Goal: Task Accomplishment & Management: Use online tool/utility

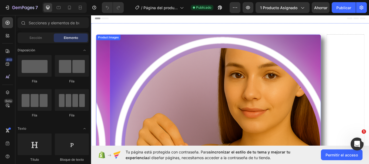
click at [98, 43] on div "Product Images" at bounding box center [111, 41] width 26 height 5
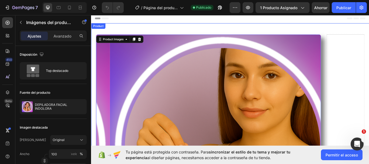
click at [103, 29] on div "Product" at bounding box center [99, 28] width 14 height 5
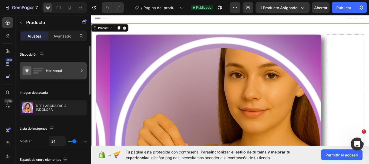
click at [82, 71] on icon at bounding box center [81, 70] width 5 height 5
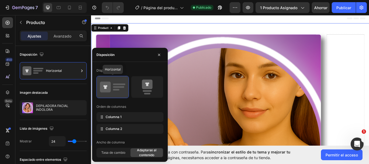
click at [114, 88] on icon at bounding box center [112, 87] width 25 height 15
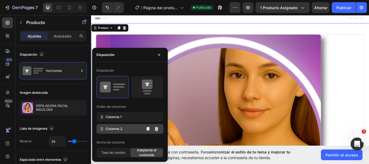
click at [126, 131] on div "Columna 2" at bounding box center [130, 129] width 67 height 10
click at [138, 152] on span "Adaptarse al contenido" at bounding box center [147, 153] width 32 height 10
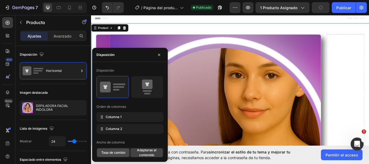
click at [121, 152] on font "Tasa de cambio" at bounding box center [113, 153] width 24 height 4
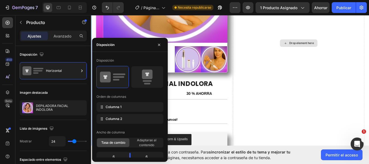
scroll to position [162, 0]
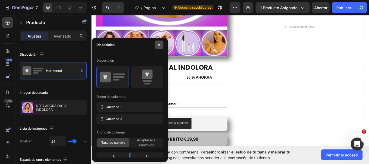
click at [158, 43] on icon "button" at bounding box center [159, 45] width 4 height 4
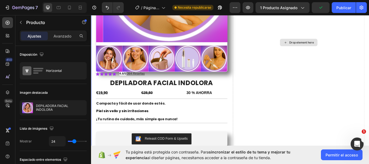
scroll to position [135, 0]
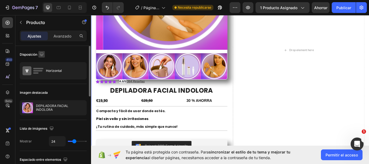
click at [43, 54] on icon "button" at bounding box center [41, 54] width 5 height 5
click at [41, 84] on icon "button" at bounding box center [42, 82] width 5 height 5
type input "0"
type input "100%"
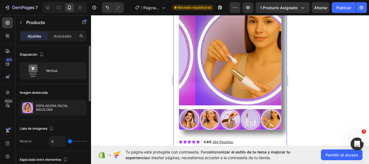
scroll to position [0, 0]
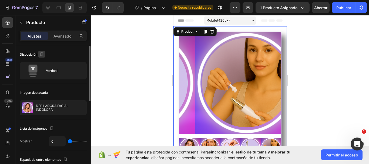
click at [42, 55] on icon "button" at bounding box center [41, 55] width 1 height 1
click at [42, 63] on icon "button" at bounding box center [43, 63] width 4 height 4
type input "24"
type input "1200"
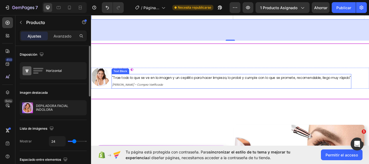
scroll to position [297, 0]
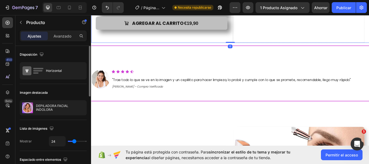
drag, startPoint x: 253, startPoint y: 69, endPoint x: 250, endPoint y: 42, distance: 26.6
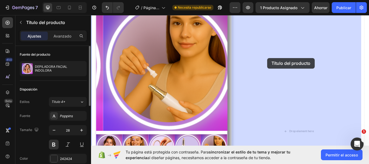
scroll to position [27, 0]
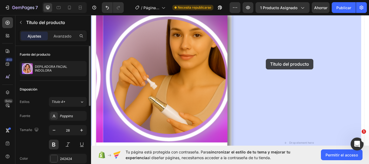
drag, startPoint x: 107, startPoint y: 94, endPoint x: 295, endPoint y: 67, distance: 190.2
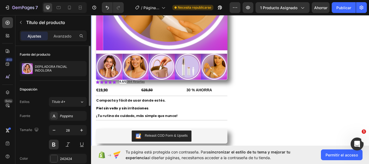
scroll to position [135, 0]
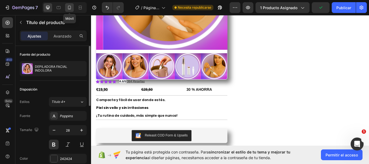
click at [71, 10] on icon at bounding box center [69, 7] width 5 height 5
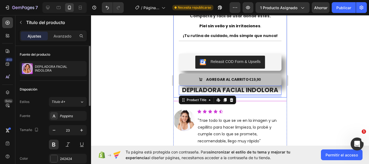
scroll to position [189, 0]
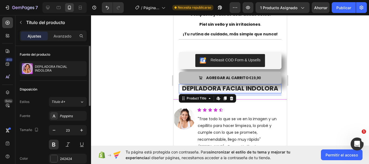
click at [196, 84] on h1 "DEPILADORA FACIAL INDOLORA" at bounding box center [230, 88] width 103 height 9
click at [49, 11] on div at bounding box center [48, 7] width 9 height 9
type input "28"
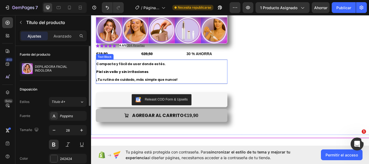
scroll to position [167, 0]
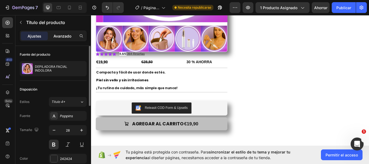
click at [59, 33] on div "Avanzado" at bounding box center [62, 36] width 27 height 9
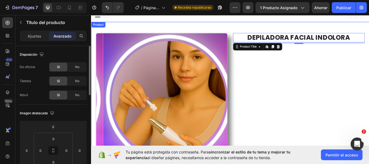
scroll to position [0, 0]
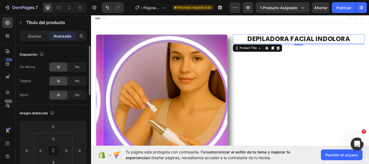
click at [261, 43] on h1 "DEPILADORA FACIAL INDOLORA" at bounding box center [334, 43] width 154 height 11
click at [76, 94] on font "No" at bounding box center [77, 95] width 4 height 4
click at [43, 54] on icon "button" at bounding box center [41, 54] width 5 height 5
click at [68, 8] on icon at bounding box center [69, 8] width 3 height 4
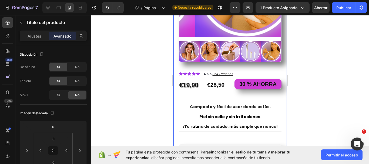
scroll to position [81, 0]
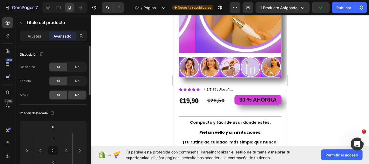
click at [57, 94] on font "Sí" at bounding box center [58, 95] width 3 height 4
click at [47, 6] on icon at bounding box center [48, 8] width 4 height 4
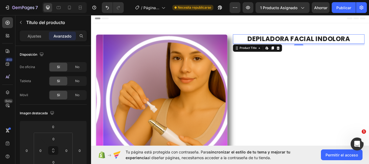
click at [259, 44] on h1 "DEPILADORA FACIAL INDOLORA" at bounding box center [334, 43] width 154 height 11
click at [69, 9] on icon at bounding box center [69, 8] width 3 height 4
type input "10"
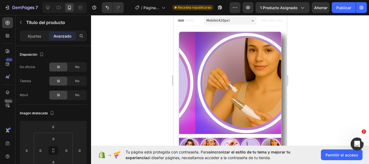
click at [248, 21] on div "Mobile ( 420 px)" at bounding box center [230, 20] width 52 height 8
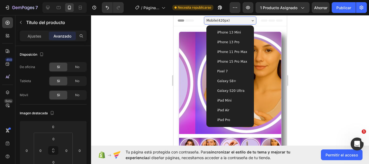
click at [252, 20] on icon at bounding box center [253, 20] width 2 height 1
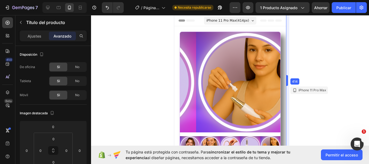
drag, startPoint x: 289, startPoint y: 83, endPoint x: 289, endPoint y: 88, distance: 4.3
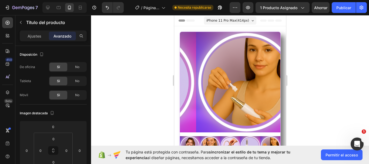
click at [312, 61] on div at bounding box center [230, 89] width 278 height 149
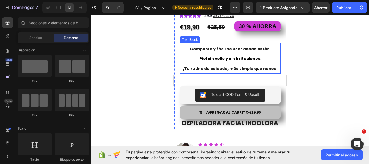
scroll to position [162, 0]
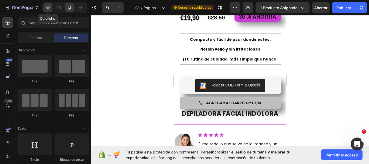
click at [48, 8] on icon at bounding box center [48, 8] width 4 height 4
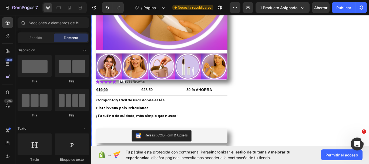
scroll to position [135, 0]
click at [140, 91] on u "364 Reseñas" at bounding box center [143, 93] width 21 height 4
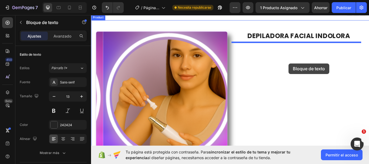
scroll to position [0, 0]
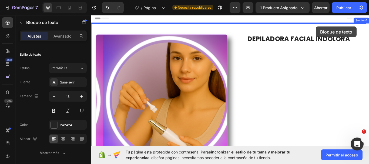
drag, startPoint x: 137, startPoint y: 112, endPoint x: 353, endPoint y: 29, distance: 232.0
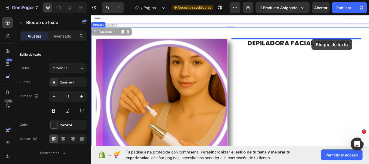
drag, startPoint x: 107, startPoint y: 33, endPoint x: 349, endPoint y: 44, distance: 241.5
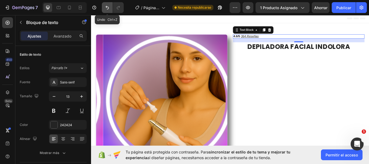
click at [105, 7] on icon "Deshacer/Rehacer" at bounding box center [107, 7] width 5 height 5
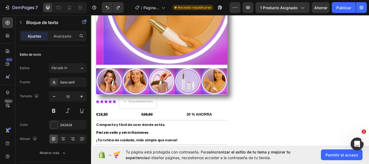
scroll to position [135, 0]
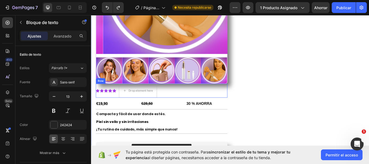
click at [102, 92] on div "Row" at bounding box center [102, 92] width 11 height 6
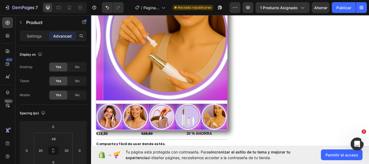
scroll to position [0, 0]
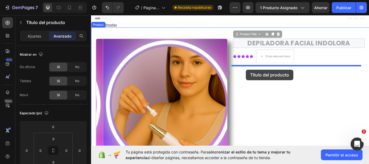
drag, startPoint x: 270, startPoint y: 41, endPoint x: 272, endPoint y: 79, distance: 38.2
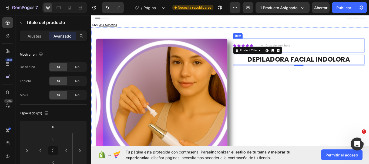
click at [331, 51] on div "Icon Icon Icon Icon Icon Icon List Drop element here Row" at bounding box center [334, 51] width 154 height 16
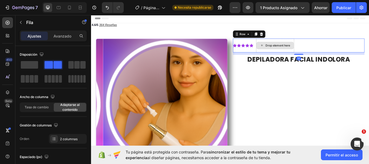
click at [317, 49] on div "Drop element here" at bounding box center [309, 51] width 29 height 4
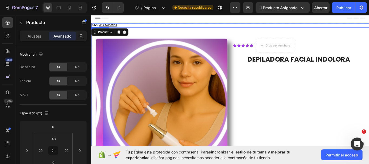
click at [105, 26] on u "364 Reseñas" at bounding box center [111, 27] width 21 height 4
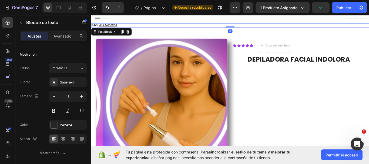
click at [92, 26] on strong "4.6/5" at bounding box center [96, 27] width 8 height 4
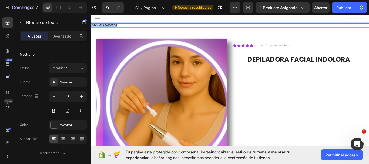
drag, startPoint x: 92, startPoint y: 27, endPoint x: 122, endPoint y: 28, distance: 30.1
click at [122, 28] on p "4.6/5 364 Reseñas" at bounding box center [253, 27] width 323 height 4
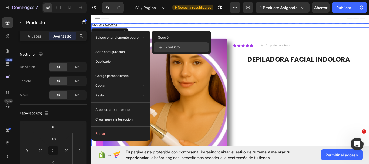
click at [132, 28] on p "4.6/5 364 Reseñas" at bounding box center [253, 27] width 323 height 4
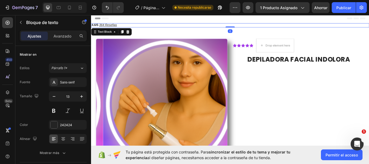
click at [122, 28] on p "4.6/5 364 Reseñas" at bounding box center [253, 27] width 323 height 4
click at [119, 28] on u "364 Reseñas" at bounding box center [111, 27] width 21 height 4
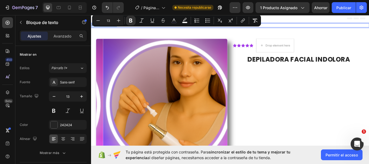
drag, startPoint x: 92, startPoint y: 27, endPoint x: 121, endPoint y: 27, distance: 29.2
drag, startPoint x: 114, startPoint y: 26, endPoint x: 119, endPoint y: 21, distance: 7.6
click at [119, 21] on icon "Editor contextual toolbar" at bounding box center [119, 21] width 4 height 4
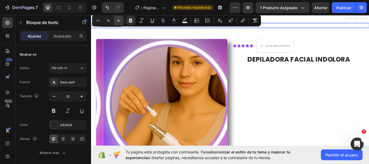
type input "16"
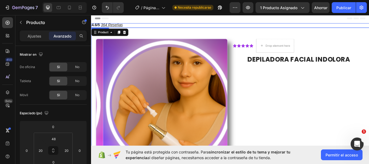
click at [130, 28] on p "4.6/5 364 Reseñas" at bounding box center [253, 27] width 323 height 5
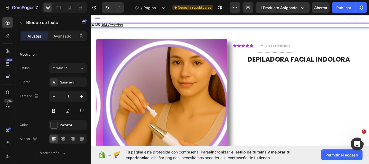
click at [115, 27] on u "364 Reseñas" at bounding box center [114, 27] width 25 height 5
click at [154, 28] on p "4.6/5 364 Reseñas" at bounding box center [253, 27] width 323 height 5
click at [132, 27] on p "4.6/5 364 Reseñas" at bounding box center [253, 27] width 323 height 5
click at [115, 27] on u "364 Reseñas" at bounding box center [114, 27] width 25 height 5
click at [127, 27] on u "364 Reseñas" at bounding box center [114, 27] width 25 height 5
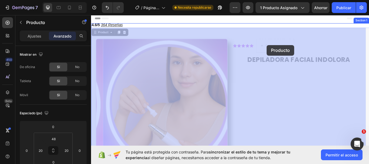
drag, startPoint x: 98, startPoint y: 27, endPoint x: 296, endPoint y: 50, distance: 199.4
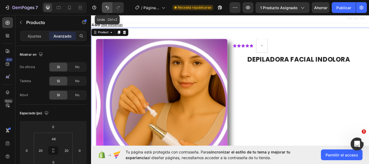
click at [107, 10] on icon "Deshacer/Rehacer" at bounding box center [107, 7] width 5 height 5
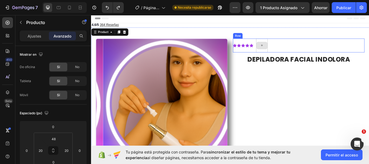
click at [292, 52] on div at bounding box center [290, 51] width 13 height 9
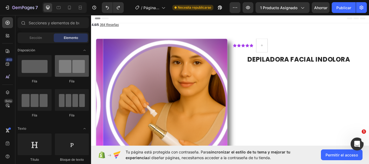
click at [73, 70] on div at bounding box center [72, 66] width 34 height 22
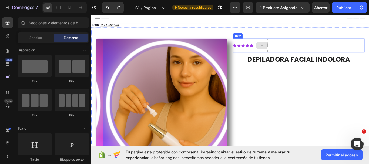
click at [290, 51] on icon at bounding box center [290, 50] width 4 height 5
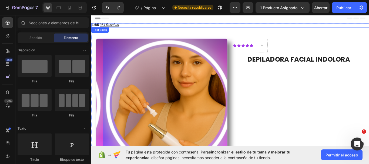
click at [110, 28] on u "364 Reseñas" at bounding box center [112, 27] width 22 height 4
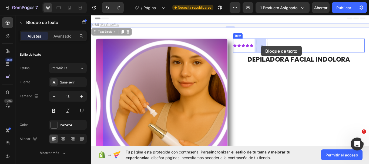
drag, startPoint x: 109, startPoint y: 35, endPoint x: 290, endPoint y: 51, distance: 181.3
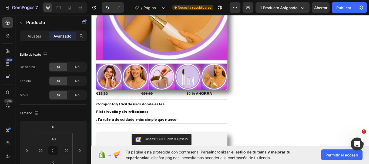
scroll to position [135, 0]
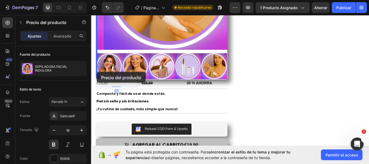
drag, startPoint x: 107, startPoint y: 86, endPoint x: 98, endPoint y: 82, distance: 10.2
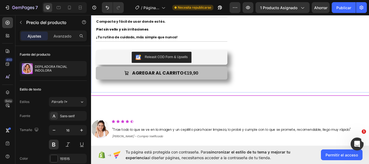
scroll to position [45, 0]
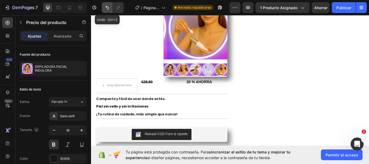
click at [108, 10] on icon "Deshacer/Rehacer" at bounding box center [107, 7] width 5 height 5
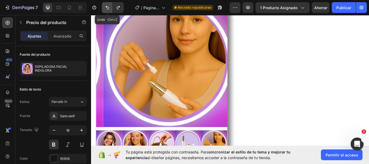
scroll to position [135, 0]
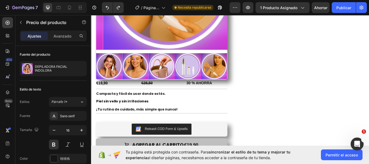
click at [96, 91] on div "Product Images €19,90 Product Price Product Price €28,50 Compare Price Compare …" at bounding box center [253, 40] width 325 height 300
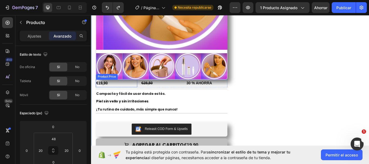
click at [114, 91] on div "€19,90" at bounding box center [121, 95] width 48 height 9
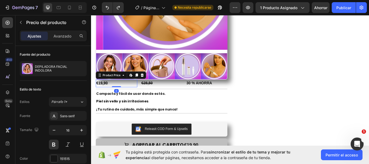
click at [153, 95] on div "€28,50" at bounding box center [173, 95] width 48 height 9
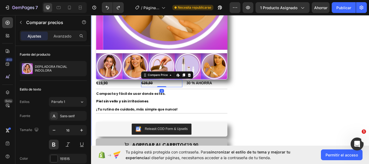
click at [214, 96] on p "30 % AHORRA" at bounding box center [225, 95] width 47 height 8
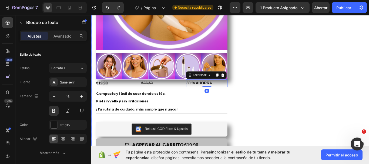
click at [95, 91] on div "Product Images €19,90 Product Price Product Price €28,50 Compare Price Compare …" at bounding box center [253, 40] width 325 height 300
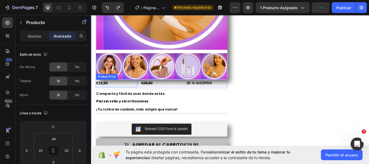
click at [101, 91] on div "€19,90" at bounding box center [121, 95] width 48 height 9
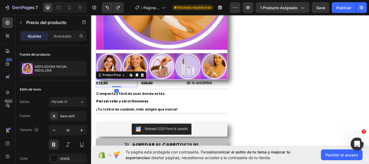
click at [95, 97] on div "Product Images €19,90 Product Price Edit content in Shopify 0 Product Price Edi…" at bounding box center [253, 40] width 325 height 300
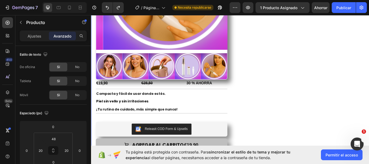
click at [99, 98] on div "Product Images €19,90 Product Price Product Price €28,50 Compare Price Compare …" at bounding box center [174, 46] width 154 height 287
click at [98, 91] on div "€19,90" at bounding box center [121, 95] width 48 height 9
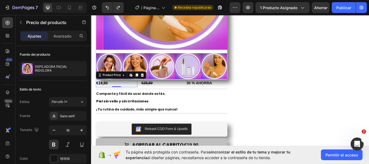
click at [95, 88] on div "Product Images €19,90 Product Price Edit content in Shopify 0 Product Price Edi…" at bounding box center [253, 40] width 325 height 300
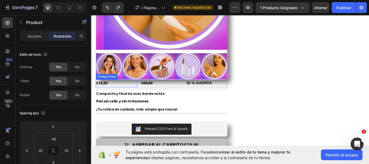
click at [99, 93] on div "€19,90" at bounding box center [121, 95] width 48 height 9
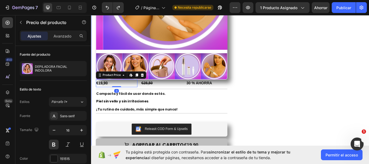
click at [95, 91] on div "Product Images €19,90 Product Price Edit content in Shopify 0 Product Price Edi…" at bounding box center [253, 40] width 325 height 300
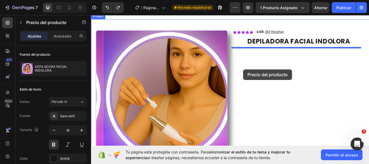
scroll to position [0, 0]
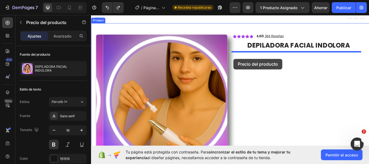
drag, startPoint x: 103, startPoint y: 87, endPoint x: 255, endPoint y: 67, distance: 153.5
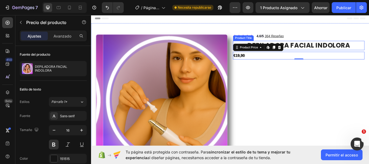
click at [331, 56] on h1 "DEPILADORA FACIAL INDOLORA" at bounding box center [334, 50] width 154 height 11
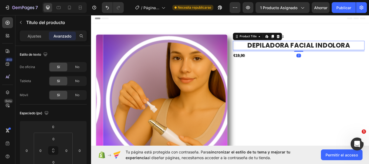
drag, startPoint x: 331, startPoint y: 56, endPoint x: 331, endPoint y: 59, distance: 3.3
click at [331, 58] on div "7" at bounding box center [334, 57] width 154 height 2
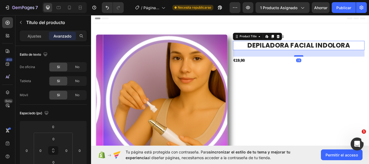
drag, startPoint x: 331, startPoint y: 58, endPoint x: 329, endPoint y: 64, distance: 6.0
click at [329, 64] on div at bounding box center [333, 63] width 11 height 2
type input "28"
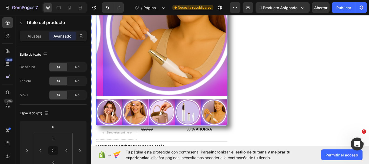
scroll to position [108, 0]
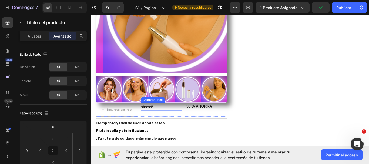
click at [153, 119] on div "€28,50" at bounding box center [173, 122] width 48 height 9
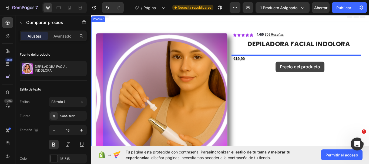
scroll to position [0, 0]
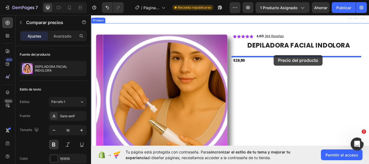
drag, startPoint x: 162, startPoint y: 113, endPoint x: 304, endPoint y: 62, distance: 150.7
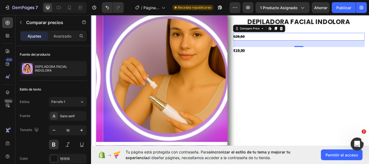
scroll to position [27, 0]
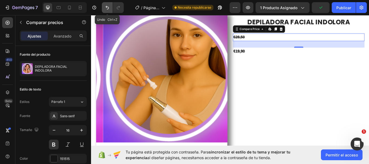
click at [106, 11] on button "Deshacer/Rehacer" at bounding box center [107, 7] width 11 height 11
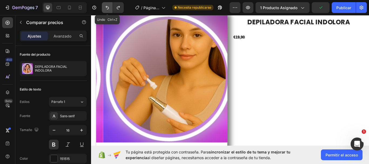
click at [106, 11] on button "Deshacer/Rehacer" at bounding box center [107, 7] width 11 height 11
click at [108, 9] on icon "Deshacer/Rehacer" at bounding box center [107, 7] width 5 height 5
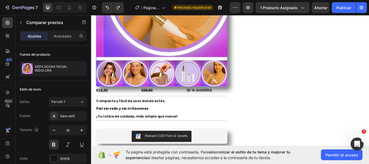
scroll to position [135, 0]
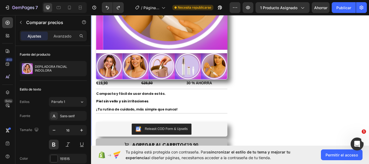
click at [244, 98] on div "Product Images €19,90 Product Price Product Price €28,50 Compare Price Compare …" at bounding box center [174, 46] width 154 height 287
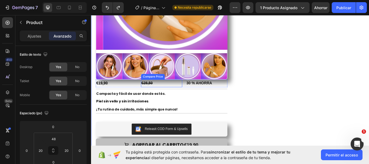
click at [193, 97] on div "€28,50" at bounding box center [173, 95] width 48 height 9
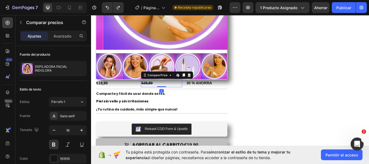
click at [135, 93] on div "€19,90" at bounding box center [121, 95] width 48 height 9
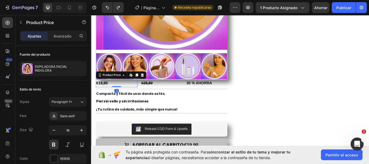
drag, startPoint x: 119, startPoint y: 99, endPoint x: 108, endPoint y: 98, distance: 11.1
click at [119, 101] on div "Compacta y fácil de usar donde estés. Piel sin vello y sin irritaciones . ¡Tu r…" at bounding box center [174, 115] width 154 height 29
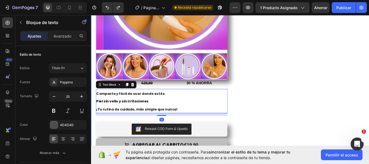
click at [95, 84] on div "Product Images €19,90 Product Price Product Price €28,50 Compare Price Compare …" at bounding box center [253, 40] width 325 height 300
click at [100, 82] on img at bounding box center [112, 75] width 31 height 31
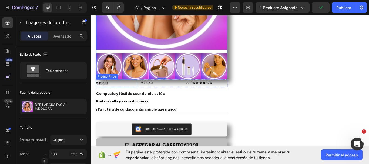
click at [120, 91] on div "€19,90" at bounding box center [121, 95] width 48 height 9
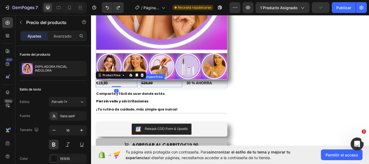
click at [154, 91] on div "€28,50" at bounding box center [173, 95] width 48 height 9
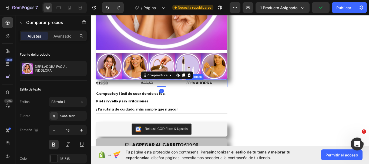
click at [210, 94] on p "30 % AHORRA" at bounding box center [225, 95] width 47 height 8
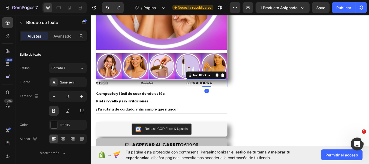
click at [247, 95] on p "30 % AHORRA" at bounding box center [225, 95] width 47 height 8
click at [249, 101] on div "Product Images €19,90 Product Price Product Price €28,50 Compare Price Compare …" at bounding box center [253, 40] width 325 height 300
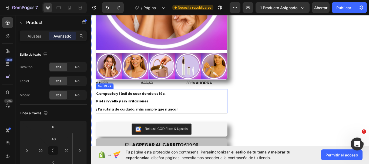
click at [246, 106] on p "Compacta y fácil de usar donde estés." at bounding box center [173, 106] width 153 height 9
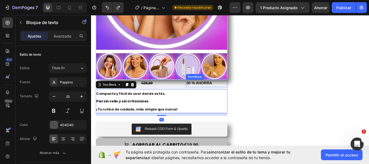
click at [245, 96] on p "30 % AHORRA" at bounding box center [225, 95] width 47 height 8
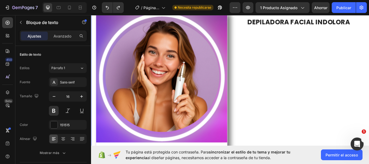
scroll to position [0, 0]
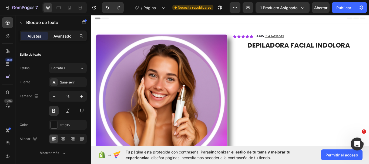
click at [66, 36] on font "Avanzado" at bounding box center [63, 36] width 18 height 5
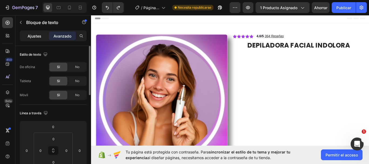
click at [32, 38] on font "Ajustes" at bounding box center [35, 36] width 14 height 5
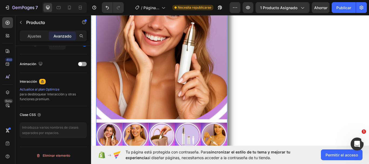
scroll to position [108, 0]
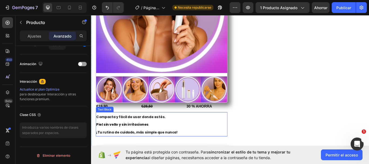
click at [116, 123] on div "Text Block" at bounding box center [107, 125] width 21 height 6
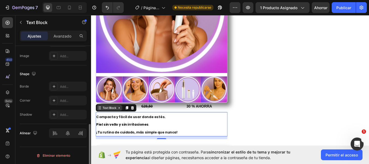
scroll to position [0, 0]
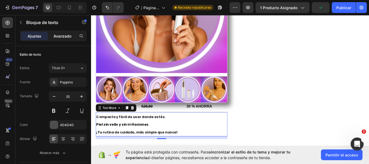
click at [68, 37] on font "Avanzado" at bounding box center [63, 36] width 18 height 5
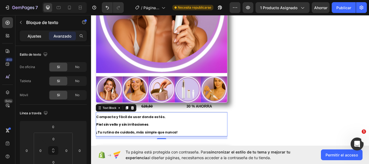
click at [36, 35] on font "Ajustes" at bounding box center [35, 36] width 14 height 5
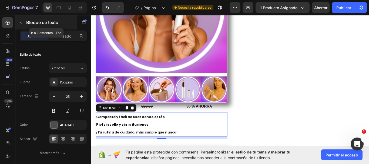
click at [21, 24] on icon "button" at bounding box center [21, 22] width 4 height 4
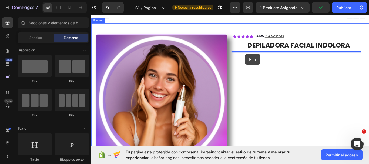
drag, startPoint x: 149, startPoint y: 110, endPoint x: 271, endPoint y: 61, distance: 131.2
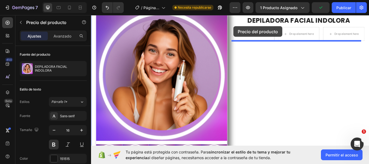
scroll to position [18, 0]
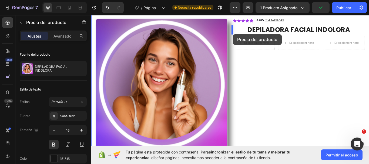
drag, startPoint x: 109, startPoint y: 85, endPoint x: 257, endPoint y: 38, distance: 155.2
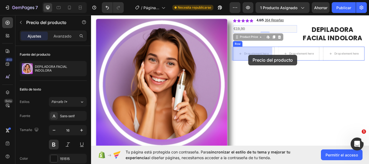
drag, startPoint x: 276, startPoint y: 42, endPoint x: 275, endPoint y: 62, distance: 19.8
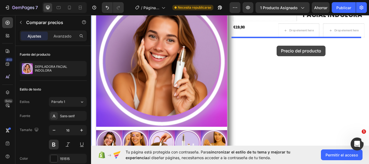
scroll to position [0, 0]
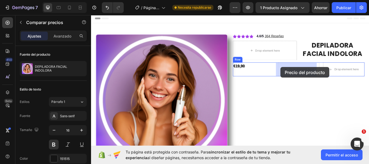
drag, startPoint x: 160, startPoint y: 121, endPoint x: 312, endPoint y: 76, distance: 158.6
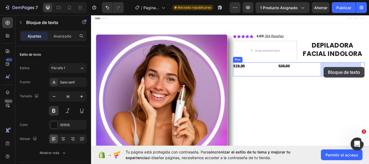
drag, startPoint x: 212, startPoint y: 140, endPoint x: 363, endPoint y: 76, distance: 163.5
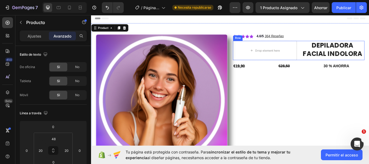
click at [330, 56] on div "Drop element here DEPILADORA FACIAL INDOLORA Product Title Row" at bounding box center [334, 56] width 154 height 23
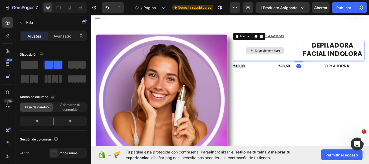
click at [264, 54] on div "Drop element here" at bounding box center [294, 56] width 75 height 23
click at [265, 42] on div "Row" at bounding box center [267, 40] width 9 height 5
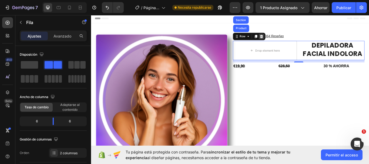
click at [289, 39] on icon at bounding box center [290, 40] width 4 height 4
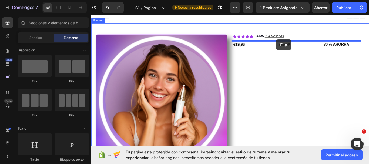
drag, startPoint x: 168, startPoint y: 69, endPoint x: 307, endPoint y: 44, distance: 140.7
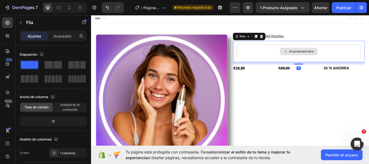
click at [325, 59] on div "Drop element here" at bounding box center [336, 58] width 29 height 4
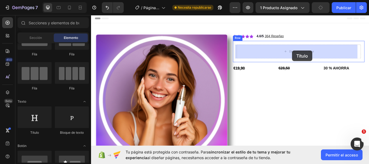
drag, startPoint x: 127, startPoint y: 137, endPoint x: 326, endPoint y: 57, distance: 214.7
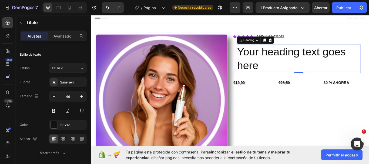
click at [286, 74] on h2 "Your heading text goes here" at bounding box center [333, 67] width 145 height 34
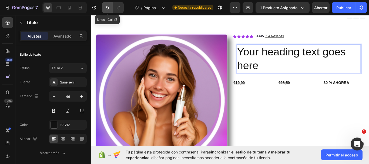
click at [106, 8] on icon "Deshacer/Rehacer" at bounding box center [107, 7] width 5 height 5
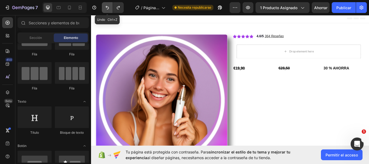
click at [106, 8] on icon "Deshacer/Rehacer" at bounding box center [107, 7] width 5 height 5
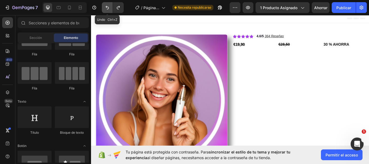
click at [107, 7] on icon "Deshacer/Rehacer" at bounding box center [107, 8] width 3 height 4
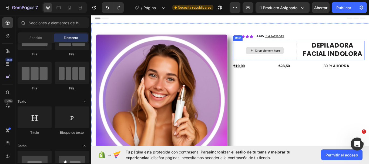
click at [303, 55] on div "Drop element here" at bounding box center [297, 57] width 29 height 4
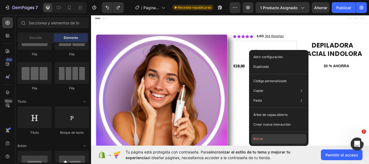
click at [273, 136] on button "Borrar" at bounding box center [279, 139] width 55 height 10
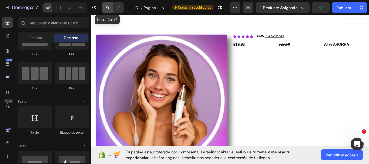
click at [105, 6] on icon "Deshacer/Rehacer" at bounding box center [107, 7] width 5 height 5
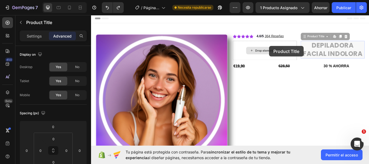
drag, startPoint x: 346, startPoint y: 43, endPoint x: 299, endPoint y: 51, distance: 47.8
click at [299, 51] on div "Drop element here DEPILADORA FACIAL INDOLORA Product Title Edit content in Shop…" at bounding box center [334, 56] width 154 height 23
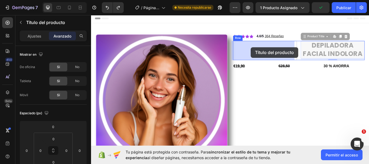
drag, startPoint x: 350, startPoint y: 42, endPoint x: 277, endPoint y: 53, distance: 73.0
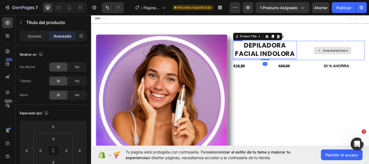
click at [369, 49] on div "Drop element here" at bounding box center [373, 56] width 75 height 23
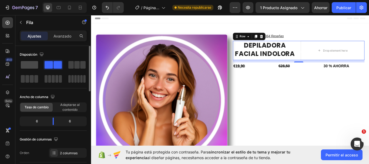
click at [32, 64] on span at bounding box center [29, 65] width 17 height 8
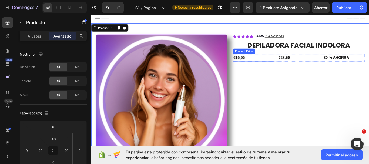
click at [270, 66] on div "€19,90" at bounding box center [281, 65] width 48 height 9
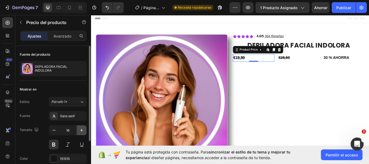
click at [82, 131] on icon "button" at bounding box center [81, 130] width 3 height 3
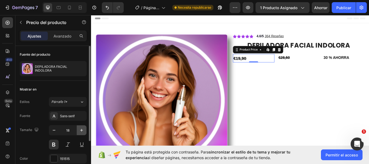
click at [82, 131] on icon "button" at bounding box center [81, 130] width 3 height 3
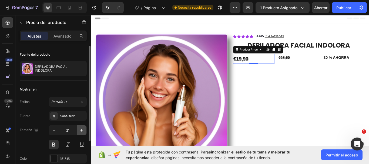
click at [82, 131] on icon "button" at bounding box center [81, 130] width 3 height 3
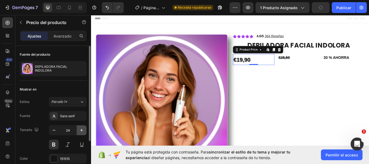
click at [82, 131] on icon "button" at bounding box center [81, 130] width 3 height 3
type input "27"
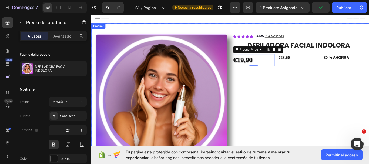
click at [319, 65] on div "€28,50" at bounding box center [333, 65] width 48 height 9
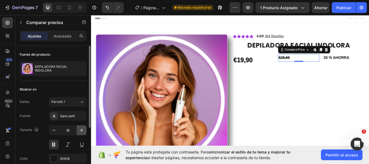
click at [81, 132] on icon "button" at bounding box center [81, 130] width 5 height 5
click at [82, 132] on icon "button" at bounding box center [81, 130] width 3 height 3
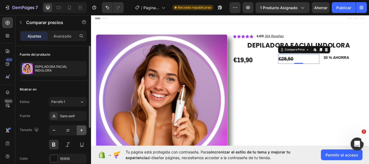
click at [82, 132] on icon "button" at bounding box center [81, 130] width 3 height 3
type input "23"
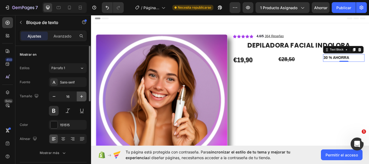
click at [80, 95] on icon "button" at bounding box center [81, 96] width 5 height 5
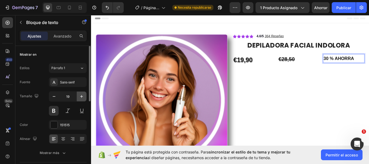
click at [81, 97] on icon "button" at bounding box center [81, 96] width 5 height 5
type input "23"
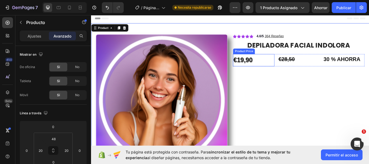
click at [288, 67] on div "€19,90" at bounding box center [281, 68] width 48 height 14
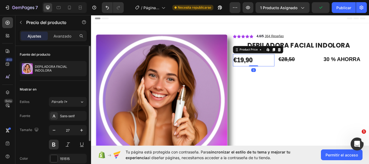
scroll to position [54, 0]
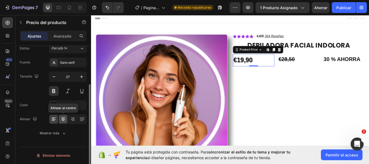
click at [64, 120] on icon at bounding box center [63, 119] width 5 height 5
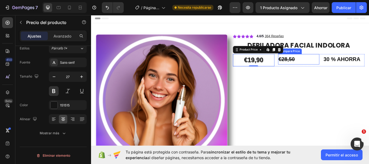
click at [328, 71] on div "€28,50" at bounding box center [333, 67] width 48 height 12
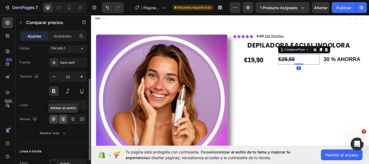
click at [64, 120] on icon at bounding box center [63, 119] width 5 height 5
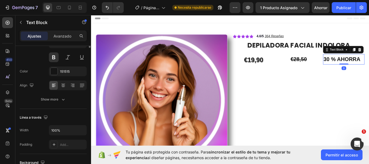
scroll to position [0, 0]
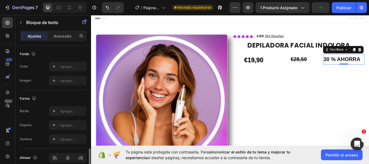
scroll to position [187, 0]
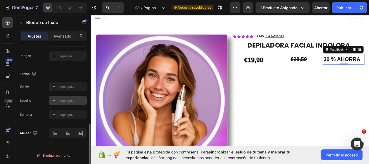
click at [75, 103] on div "Agregar..." at bounding box center [72, 100] width 25 height 5
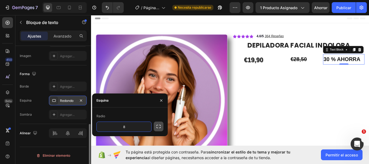
click at [160, 127] on icon "button" at bounding box center [158, 126] width 5 height 5
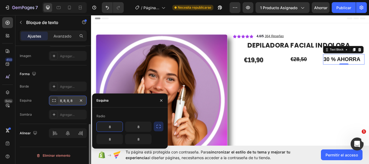
click at [111, 128] on input "8" at bounding box center [110, 127] width 26 height 10
type input "8"
type input "20"
click at [139, 126] on input "8" at bounding box center [138, 127] width 26 height 10
type input "20"
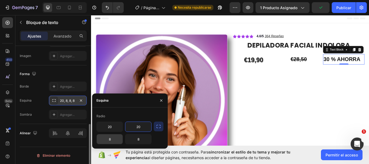
click at [109, 140] on input "8" at bounding box center [110, 139] width 26 height 10
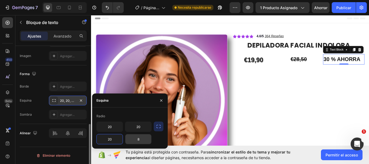
type input "20"
click at [139, 140] on input "8" at bounding box center [138, 139] width 26 height 10
type input "20"
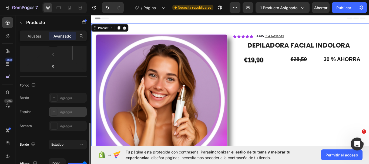
scroll to position [135, 0]
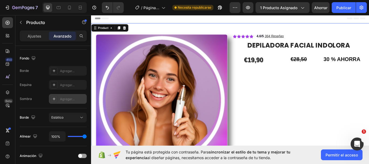
click at [75, 100] on div "Agregar..." at bounding box center [72, 99] width 25 height 5
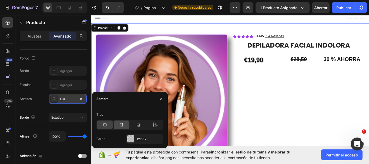
click at [123, 123] on icon at bounding box center [121, 124] width 5 height 5
click at [137, 124] on icon at bounding box center [138, 124] width 5 height 5
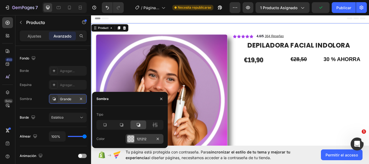
click at [130, 137] on div at bounding box center [130, 138] width 7 height 7
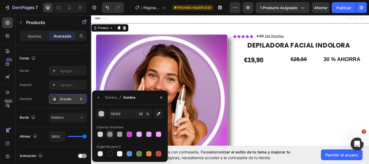
click at [109, 135] on div at bounding box center [109, 134] width 5 height 5
type input "8B8B8B"
type input "100"
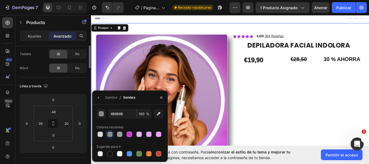
scroll to position [0, 0]
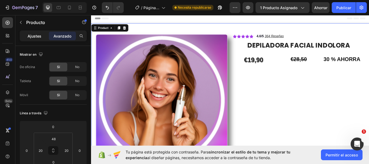
click at [32, 35] on font "Ajustes" at bounding box center [35, 36] width 14 height 5
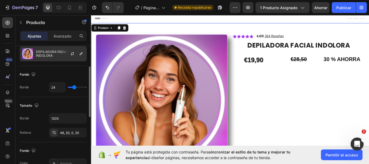
scroll to position [81, 0]
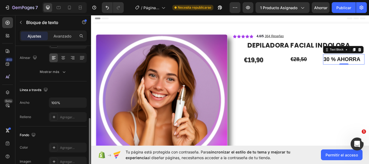
scroll to position [108, 0]
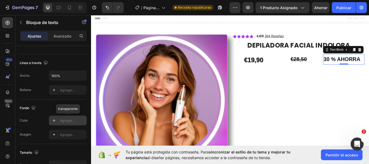
click at [70, 120] on font "Agregar..." at bounding box center [67, 121] width 15 height 4
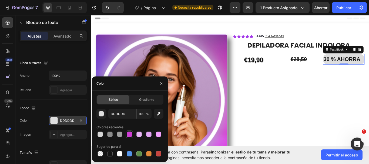
click at [128, 134] on div at bounding box center [129, 134] width 5 height 5
type input "CE3CD5"
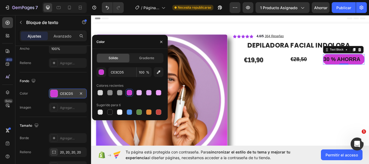
scroll to position [187, 0]
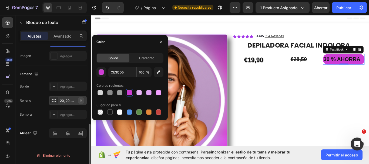
click at [78, 100] on button "button" at bounding box center [81, 100] width 6 height 6
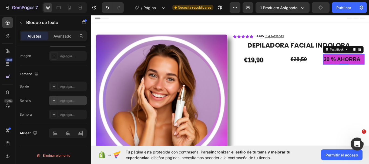
click at [75, 101] on div "Agregar..." at bounding box center [72, 100] width 25 height 5
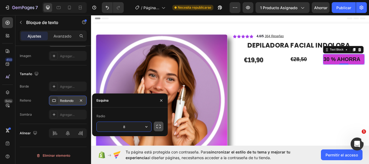
click at [159, 127] on icon "button" at bounding box center [158, 126] width 5 height 5
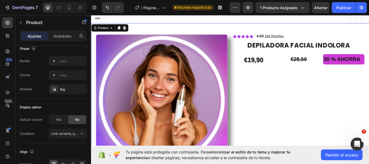
scroll to position [0, 0]
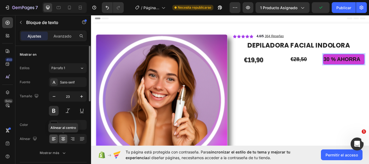
click at [61, 139] on icon at bounding box center [63, 138] width 5 height 5
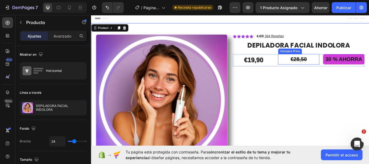
click at [313, 67] on div "€28,50" at bounding box center [333, 67] width 48 height 12
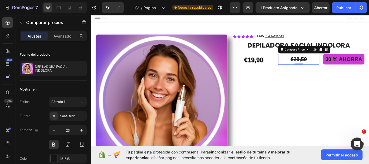
click at [310, 67] on div "€28,50" at bounding box center [333, 67] width 48 height 12
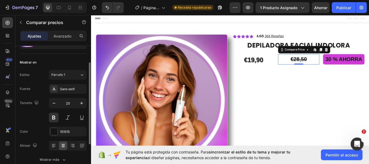
scroll to position [54, 0]
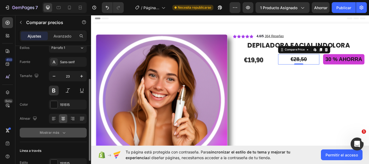
click at [64, 134] on icon "button" at bounding box center [63, 132] width 5 height 5
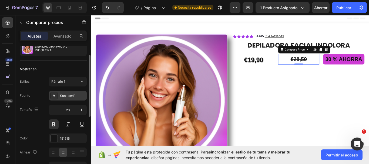
scroll to position [0, 0]
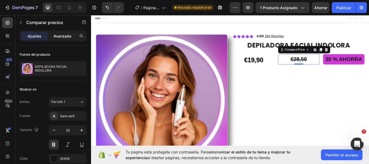
click at [61, 35] on font "Avanzado" at bounding box center [63, 36] width 18 height 5
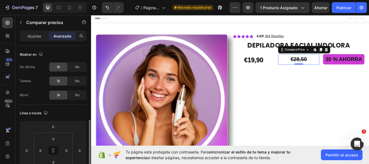
scroll to position [54, 0]
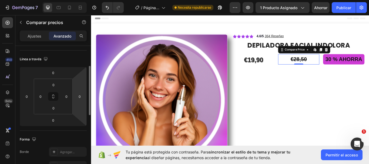
click at [73, 0] on html "7 Version history / Página del producto - [DATE] 12:00:49 Necesita republicarse…" at bounding box center [184, 0] width 369 height 0
type input "50"
drag, startPoint x: 73, startPoint y: 97, endPoint x: 80, endPoint y: 90, distance: 9.6
click at [80, 0] on html "7 Version history / Página del producto - [DATE] 12:00:49 Necesita republicarse…" at bounding box center [184, 0] width 369 height 0
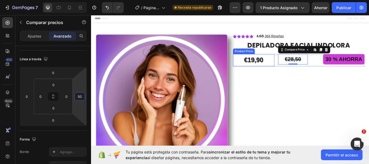
click at [286, 61] on div "€19,90" at bounding box center [281, 68] width 48 height 14
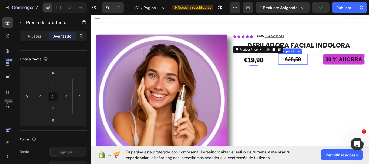
click at [316, 68] on div "€28,50" at bounding box center [326, 67] width 35 height 12
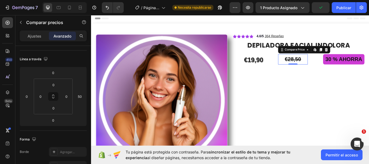
click at [314, 68] on div "€28,50" at bounding box center [326, 67] width 35 height 12
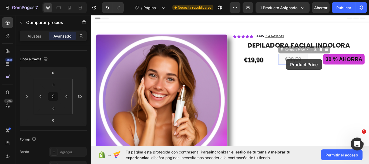
drag, startPoint x: 314, startPoint y: 68, endPoint x: 317, endPoint y: 67, distance: 3.0
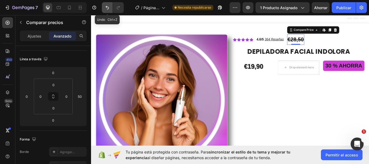
click at [107, 11] on button "Deshacer/Rehacer" at bounding box center [107, 7] width 11 height 11
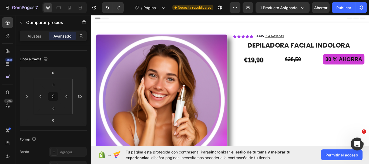
click at [329, 68] on div "€28,50" at bounding box center [326, 67] width 35 height 12
click at [324, 67] on div "€28,50" at bounding box center [326, 67] width 35 height 12
click at [311, 68] on div "€28,50" at bounding box center [326, 67] width 35 height 12
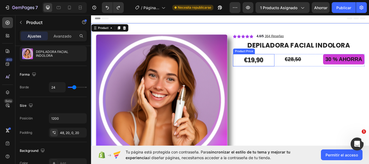
scroll to position [0, 0]
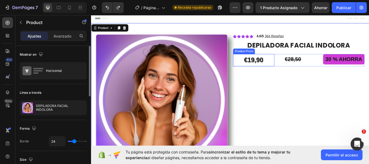
click at [274, 68] on div "€19,90" at bounding box center [281, 68] width 48 height 14
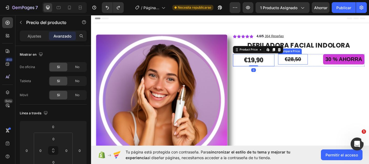
click at [312, 67] on div "€28,50" at bounding box center [326, 67] width 35 height 12
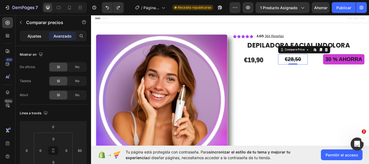
click at [28, 36] on font "Ajustes" at bounding box center [35, 36] width 14 height 5
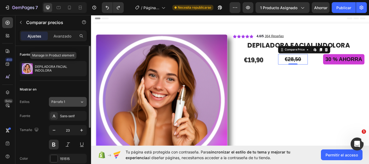
scroll to position [27, 0]
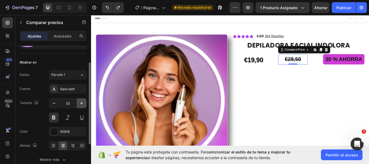
click at [81, 103] on icon "button" at bounding box center [81, 103] width 3 height 3
type input "25"
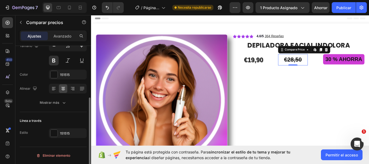
scroll to position [57, 0]
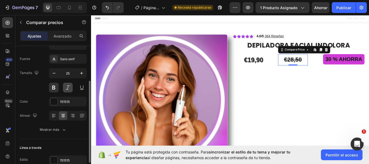
click at [67, 87] on button at bounding box center [68, 88] width 10 height 10
click at [53, 101] on div at bounding box center [54, 101] width 7 height 7
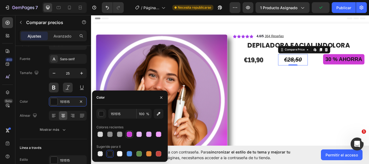
click at [128, 134] on div at bounding box center [129, 134] width 5 height 5
click at [100, 113] on div "button" at bounding box center [101, 113] width 5 height 5
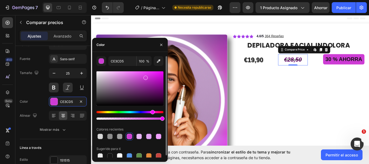
click at [161, 92] on div at bounding box center [130, 88] width 67 height 34
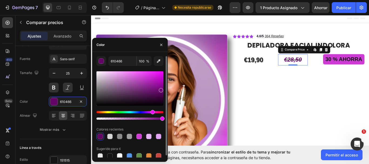
click at [161, 89] on div at bounding box center [130, 88] width 67 height 34
click at [161, 86] on div at bounding box center [130, 88] width 67 height 34
click at [160, 82] on div at bounding box center [130, 88] width 67 height 34
click at [160, 79] on div at bounding box center [130, 88] width 67 height 34
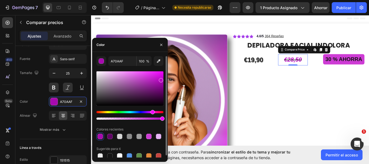
type input "BB09C4"
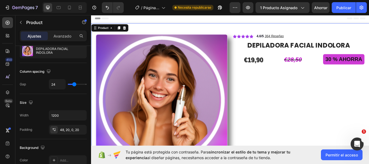
scroll to position [0, 0]
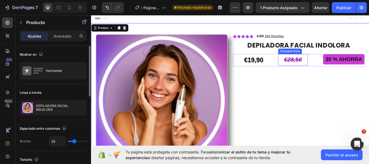
click at [316, 71] on div "€28,50" at bounding box center [326, 67] width 35 height 13
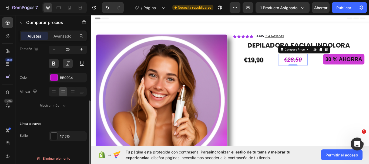
scroll to position [84, 0]
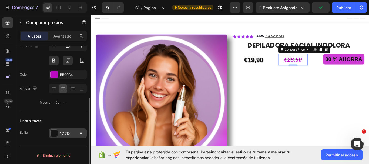
click at [69, 133] on font "151515" at bounding box center [65, 133] width 10 height 4
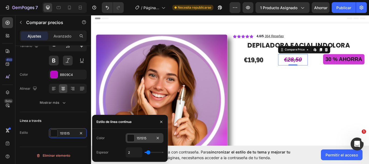
click at [146, 137] on font "151515" at bounding box center [142, 138] width 10 height 4
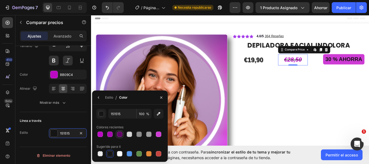
click at [118, 135] on div at bounding box center [119, 134] width 5 height 5
type input "610466"
click at [118, 135] on div at bounding box center [119, 134] width 5 height 5
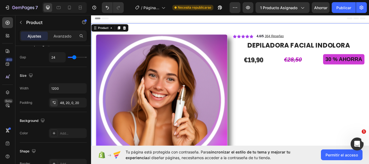
scroll to position [0, 0]
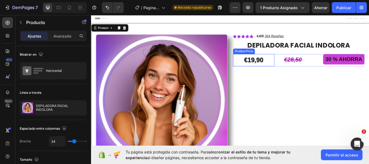
click at [293, 72] on div "€19,90" at bounding box center [281, 68] width 48 height 14
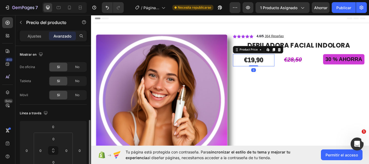
scroll to position [54, 0]
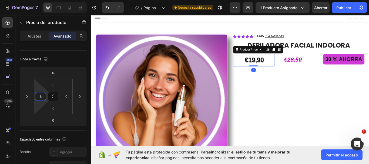
type input "0"
drag, startPoint x: 35, startPoint y: 95, endPoint x: 51, endPoint y: 98, distance: 16.2
click at [51, 0] on html "7 Version history / Página del producto - [DATE] 12:00:49 Necesita republicarse…" at bounding box center [184, 0] width 369 height 0
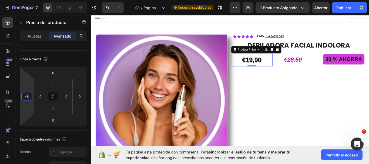
drag, startPoint x: 33, startPoint y: 96, endPoint x: 41, endPoint y: 97, distance: 8.2
click at [41, 0] on html "7 Version history / Página del producto - [DATE] 12:00:49 Necesita republicarse…" at bounding box center [184, 0] width 369 height 0
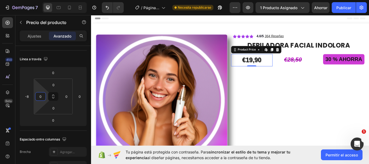
drag, startPoint x: 34, startPoint y: 97, endPoint x: 43, endPoint y: 97, distance: 8.4
click at [43, 0] on html "7 Version history / Página del producto - [DATE] 12:00:49 Necesita republicarse…" at bounding box center [184, 0] width 369 height 0
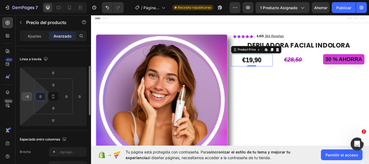
click at [29, 97] on input "-8" at bounding box center [27, 96] width 8 height 8
type input "0"
click at [261, 68] on div "€19,90" at bounding box center [278, 68] width 48 height 14
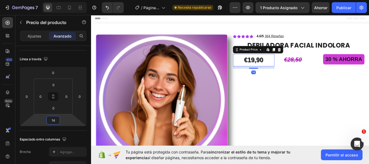
type input "10"
click at [54, 0] on html "7 Version history / Página del producto - [DATE] 12:00:49 Necesita republicarse…" at bounding box center [184, 0] width 369 height 0
click at [34, 96] on div "0 0 0 0" at bounding box center [53, 97] width 39 height 36
click at [35, 96] on div "0" at bounding box center [40, 96] width 11 height 9
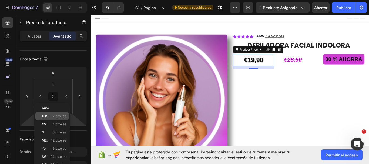
click at [49, 117] on p "XXS 2 píxeles" at bounding box center [54, 116] width 24 height 4
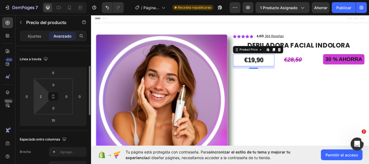
click at [41, 0] on html "7 Version history / Página del producto - [DATE] 12:00:49 Necesita republicarse…" at bounding box center [184, 0] width 369 height 0
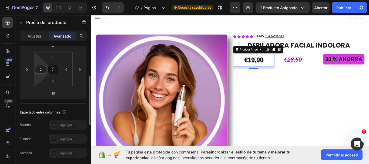
click at [41, 70] on input "2" at bounding box center [41, 69] width 8 height 8
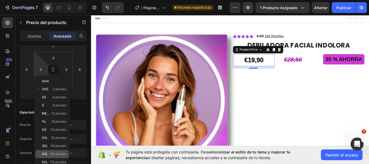
click at [51, 152] on font "80 píxeles" at bounding box center [59, 154] width 16 height 4
type input "80"
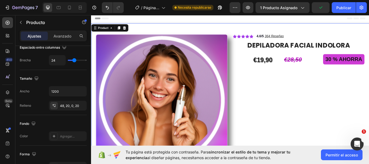
scroll to position [0, 0]
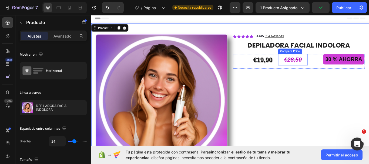
click at [312, 68] on div "€28,50" at bounding box center [326, 67] width 35 height 13
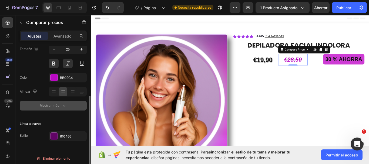
scroll to position [84, 0]
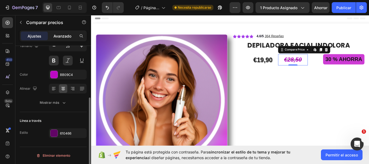
click at [63, 33] on p "Avanzado" at bounding box center [63, 36] width 18 height 6
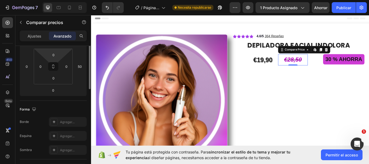
scroll to position [57, 0]
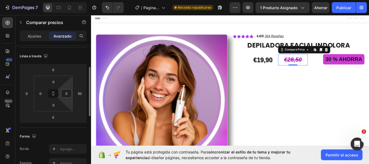
click at [66, 93] on input "0" at bounding box center [66, 94] width 8 height 8
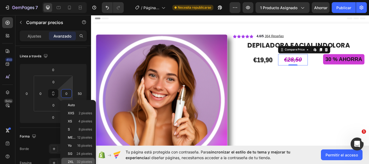
click at [74, 160] on div "2XL 32 píxeles" at bounding box center [78, 162] width 34 height 8
type input "32"
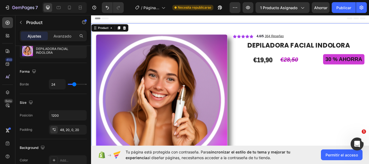
scroll to position [0, 0]
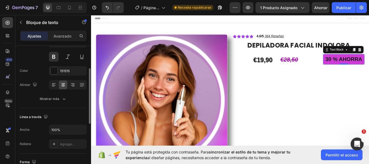
scroll to position [81, 0]
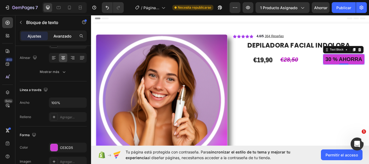
click at [59, 35] on font "Avanzado" at bounding box center [63, 36] width 18 height 5
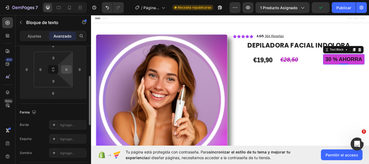
click at [67, 70] on input "0" at bounding box center [66, 69] width 8 height 8
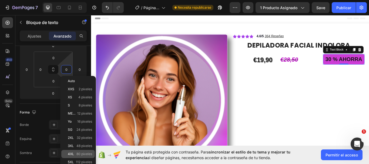
click at [72, 153] on font "4XL" at bounding box center [71, 154] width 6 height 4
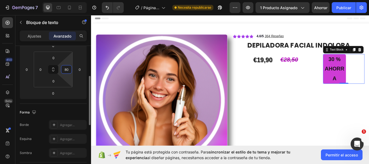
click at [69, 71] on input "80" at bounding box center [66, 69] width 8 height 8
click at [69, 70] on input "0" at bounding box center [66, 69] width 8 height 8
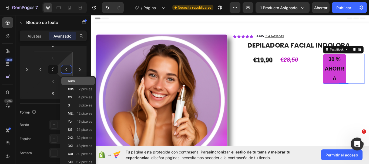
click at [71, 81] on font "Auto" at bounding box center [71, 81] width 7 height 4
type input "Auto"
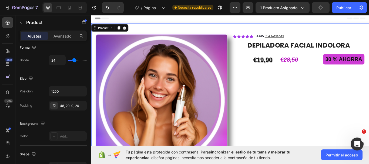
scroll to position [0, 0]
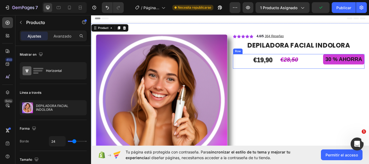
click at [353, 69] on div "€28,50 Compare Price Compare Price" at bounding box center [333, 69] width 48 height 17
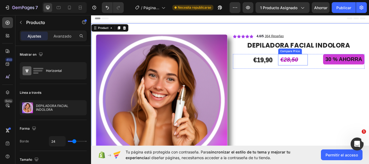
click at [336, 67] on div "€28,50 Compare Price Compare Price" at bounding box center [326, 67] width 35 height 13
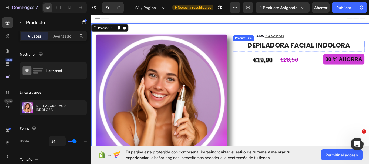
click at [261, 52] on h1 "DEPILADORA FACIAL INDOLORA" at bounding box center [334, 50] width 154 height 11
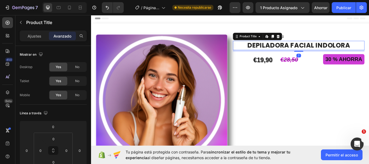
click at [278, 52] on h1 "DEPILADORA FACIAL INDOLORA" at bounding box center [334, 50] width 154 height 11
click at [36, 34] on font "Ajustes" at bounding box center [35, 36] width 14 height 5
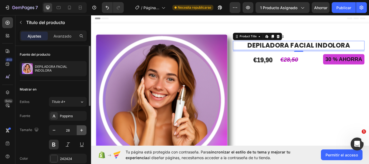
click at [81, 129] on icon "button" at bounding box center [81, 130] width 5 height 5
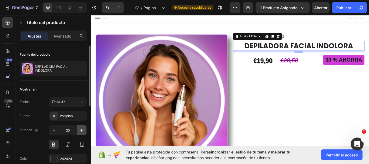
click at [80, 131] on icon "button" at bounding box center [81, 130] width 5 height 5
type input "31"
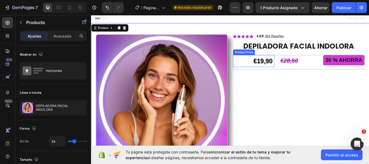
click at [281, 74] on div "€19,90" at bounding box center [291, 69] width 27 height 14
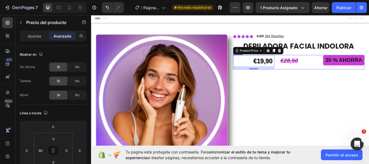
click at [322, 75] on div "€28,50 Compare Price Compare Price" at bounding box center [333, 70] width 48 height 17
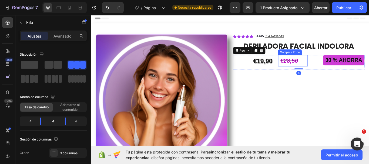
click at [322, 66] on div "€28,50" at bounding box center [322, 68] width 26 height 13
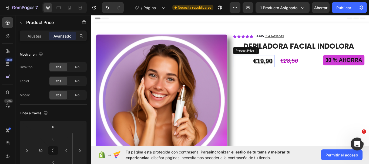
click at [295, 73] on div "€19,90" at bounding box center [291, 69] width 27 height 14
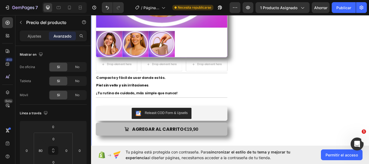
scroll to position [162, 0]
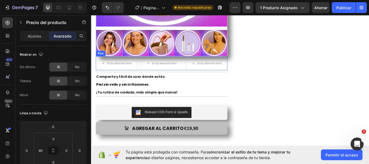
click at [103, 59] on div "Row" at bounding box center [102, 60] width 11 height 6
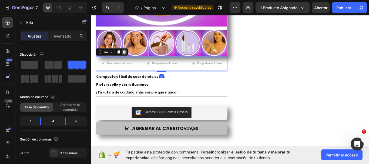
click at [130, 57] on icon at bounding box center [130, 59] width 4 height 4
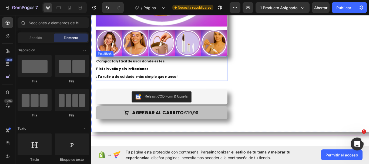
click at [107, 59] on div "Text Block" at bounding box center [107, 60] width 18 height 5
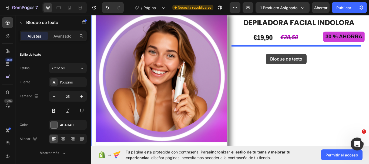
scroll to position [27, 0]
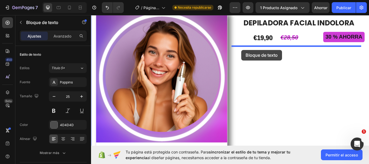
drag, startPoint x: 107, startPoint y: 59, endPoint x: 266, endPoint y: 56, distance: 159.6
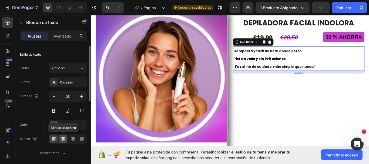
click at [62, 140] on icon at bounding box center [63, 138] width 5 height 5
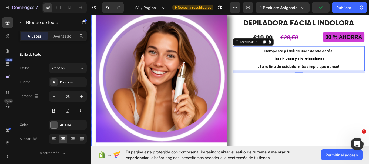
click at [327, 114] on div "Icon Icon Icon Icon Icon Icon List 4.6/5 364 Reseñas Text Block Row DEPILADORA …" at bounding box center [334, 133] width 154 height 244
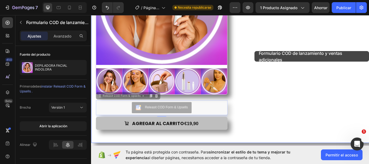
scroll to position [81, 0]
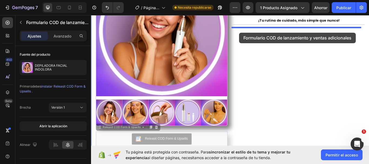
drag, startPoint x: 108, startPoint y: 93, endPoint x: 264, endPoint y: 36, distance: 165.7
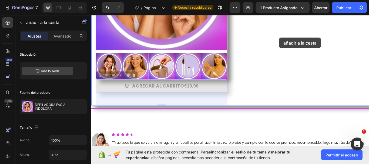
scroll to position [108, 0]
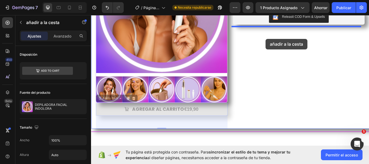
drag, startPoint x: 105, startPoint y: 85, endPoint x: 295, endPoint y: 43, distance: 194.7
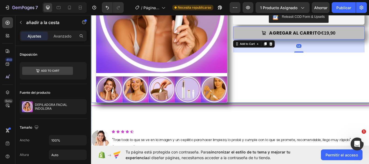
scroll to position [135, 0]
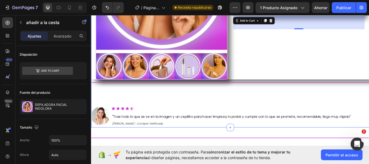
click at [140, 112] on div "Product Images Icon Icon Icon Icon Icon Icon List 4.6/5 364 Reseñas Text Block …" at bounding box center [253, 18] width 325 height 257
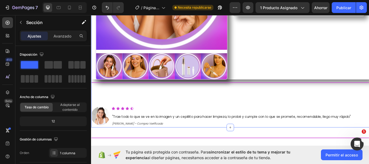
click at [112, 114] on div "Product Images Icon Icon Icon Icon Icon Icon List 4.6/5 364 Reseñas Text Block …" at bounding box center [253, 18] width 325 height 257
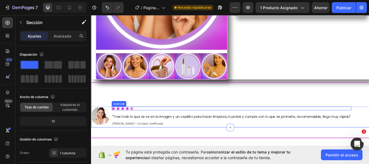
click at [158, 130] on div "Icon Icon Icon Icon Icon Icon List "Trae todo lo que se ve en la imagen y un ce…" at bounding box center [255, 134] width 280 height 24
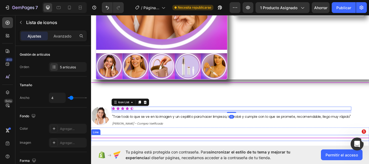
click at [191, 158] on div at bounding box center [253, 158] width 325 height 1
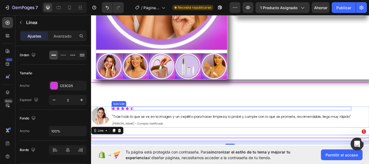
click at [154, 122] on div "Icon Icon Icon Icon Icon" at bounding box center [255, 124] width 280 height 4
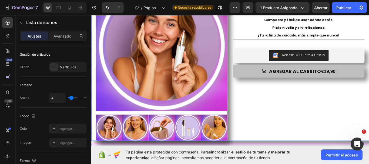
scroll to position [54, 0]
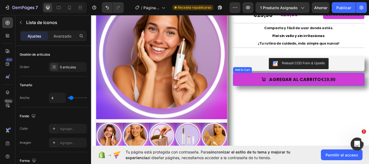
click at [299, 90] on div "AGREGAR AL CARRITO" at bounding box center [329, 90] width 60 height 10
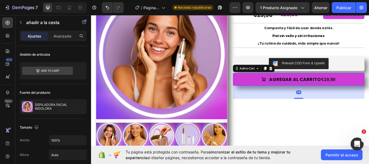
click at [304, 89] on div "AGREGAR AL CARRITO" at bounding box center [329, 90] width 60 height 10
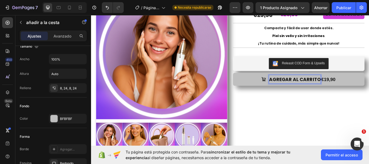
scroll to position [27, 0]
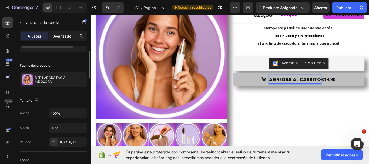
click at [63, 35] on font "Avanzado" at bounding box center [63, 36] width 18 height 5
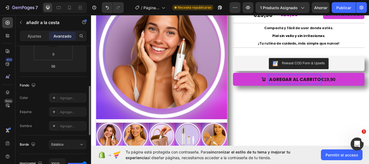
scroll to position [162, 0]
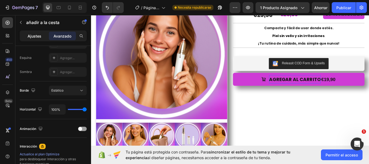
click at [38, 35] on font "Ajustes" at bounding box center [35, 36] width 14 height 5
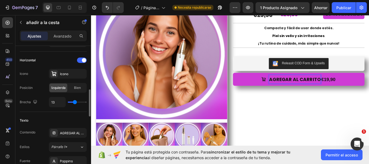
scroll to position [243, 0]
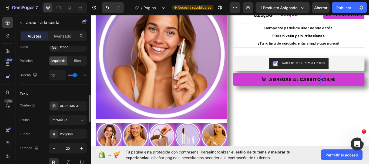
type input "15"
type input "16"
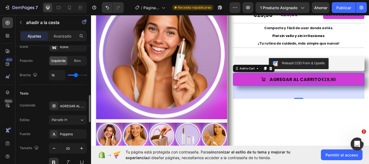
type input "18"
type input "19"
type input "22"
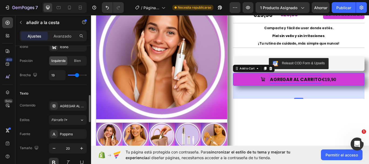
type input "22"
type input "24"
type input "25"
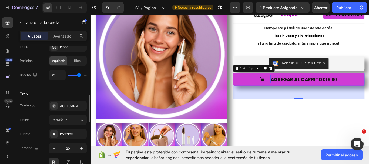
type input "24"
type input "18"
type input "17"
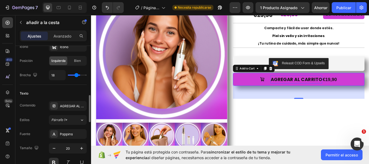
type input "17"
type input "16"
type input "14"
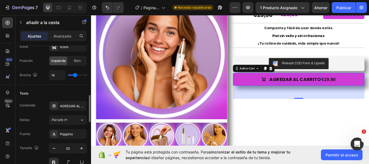
type input "12"
type input "11"
type input "10"
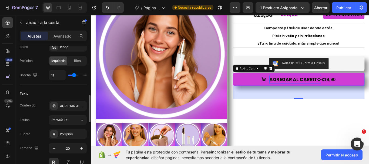
type input "10"
type input "9"
type input "8"
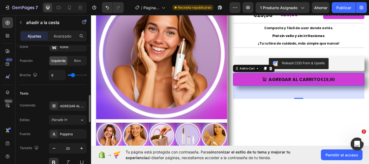
type input "7"
click at [73, 75] on input "range" at bounding box center [77, 75] width 19 height 1
click at [56, 90] on div "Texto" at bounding box center [53, 93] width 67 height 9
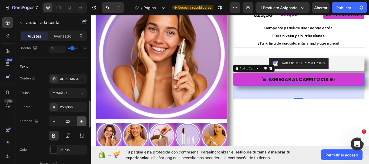
click at [81, 122] on icon "button" at bounding box center [81, 121] width 5 height 5
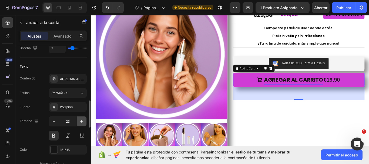
click at [81, 122] on icon "button" at bounding box center [81, 121] width 5 height 5
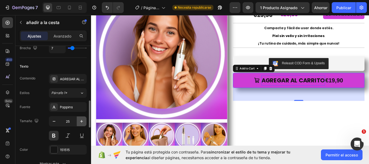
click at [81, 122] on icon "button" at bounding box center [81, 121] width 5 height 5
type input "26"
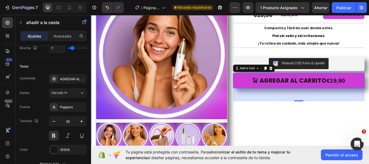
click at [266, 140] on div "Icon Icon Icon Icon Icon Icon List 4.6/5 364 Reseñas Text Block Row DEPILADORA …" at bounding box center [334, 78] width 154 height 188
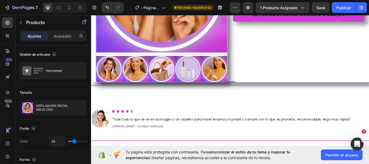
scroll to position [135, 0]
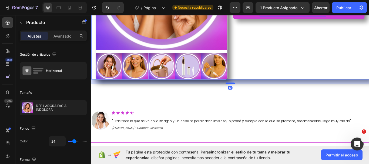
drag, startPoint x: 252, startPoint y: 87, endPoint x: 253, endPoint y: 92, distance: 5.3
click at [253, 94] on div at bounding box center [253, 95] width 11 height 2
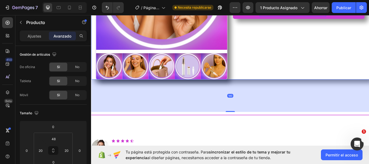
drag, startPoint x: 251, startPoint y: 92, endPoint x: 249, endPoint y: 125, distance: 32.8
click at [249, 127] on div at bounding box center [253, 127] width 11 height 1
type input "140"
click at [253, 91] on div "140" at bounding box center [253, 110] width 325 height 38
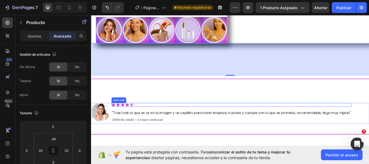
scroll to position [189, 0]
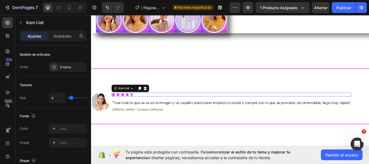
click at [146, 106] on div "Icon Icon Icon Icon Icon" at bounding box center [255, 108] width 280 height 4
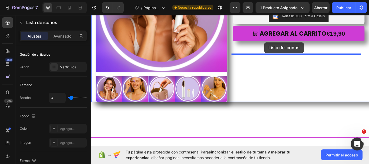
scroll to position [108, 0]
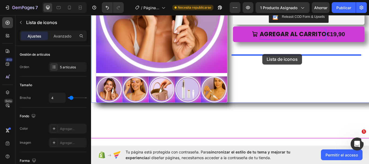
drag, startPoint x: 129, startPoint y: 99, endPoint x: 291, endPoint y: 61, distance: 166.8
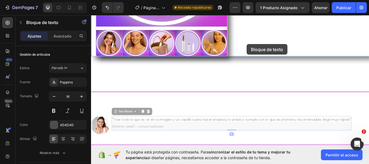
scroll to position [135, 0]
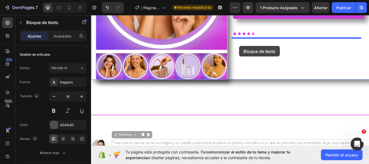
drag, startPoint x: 127, startPoint y: 128, endPoint x: 264, endPoint y: 51, distance: 156.9
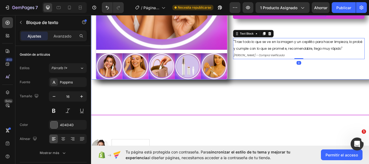
scroll to position [108, 0]
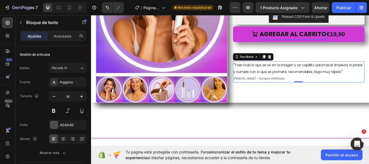
click at [336, 62] on div "Icon Icon Icon Icon Icon" at bounding box center [334, 64] width 154 height 4
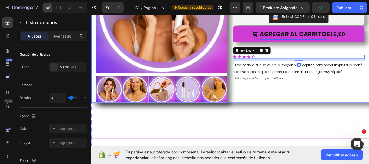
click at [322, 107] on div "Icon Icon Icon Icon Icon Icon List 4.6/5 364 Reseñas Text Block Row DEPILADORA …" at bounding box center [334, 24] width 154 height 188
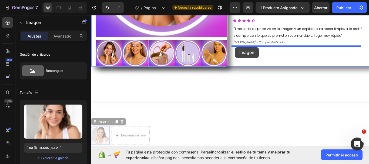
scroll to position [124, 0]
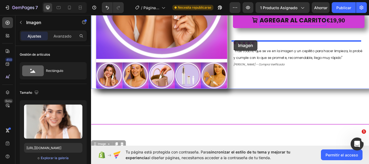
drag, startPoint x: 98, startPoint y: 128, endPoint x: 258, endPoint y: 45, distance: 179.9
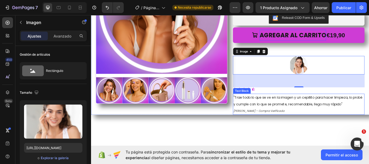
scroll to position [97, 0]
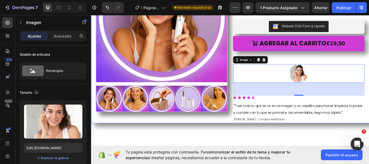
click at [306, 67] on div "AGREGAR AL CARRITO €19,90 Add to Cart" at bounding box center [334, 55] width 154 height 33
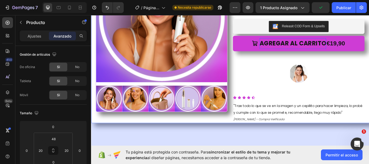
click at [283, 104] on div "Icon Icon Icon Icon Icon Icon List 4.6/5 364 Reseñas Text Block Row DEPILADORA …" at bounding box center [334, 41] width 154 height 201
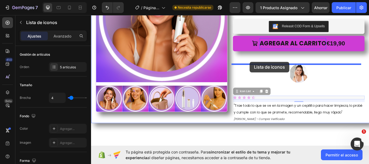
drag, startPoint x: 284, startPoint y: 110, endPoint x: 276, endPoint y: 70, distance: 41.3
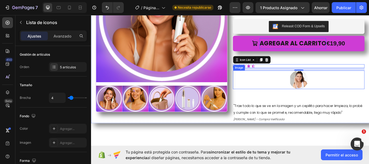
click at [344, 87] on div at bounding box center [334, 91] width 154 height 22
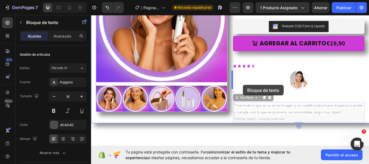
drag, startPoint x: 269, startPoint y: 114, endPoint x: 268, endPoint y: 97, distance: 17.0
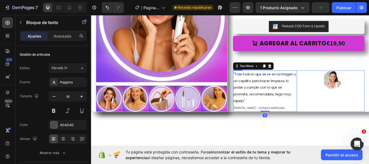
click at [337, 108] on div "Image" at bounding box center [373, 104] width 75 height 48
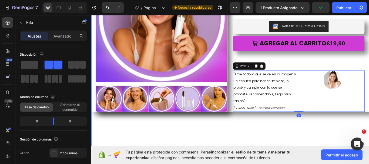
click at [305, 151] on div "Product Images Icon Icon Icon Icon Icon Icon List 4.6/5 364 Reseñas Text Block …" at bounding box center [253, 63] width 325 height 270
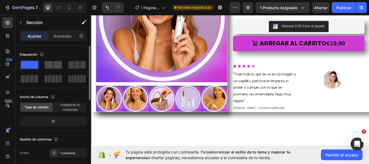
click at [54, 64] on span at bounding box center [58, 65] width 8 height 8
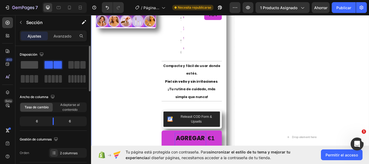
click at [33, 64] on span at bounding box center [29, 65] width 17 height 8
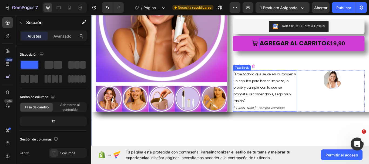
click at [288, 83] on span ""Trae todo lo que se ve en la imagen y un cepillito para hacer limpieza, lo pro…" at bounding box center [293, 100] width 73 height 37
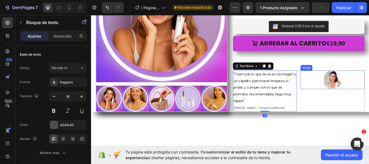
click at [336, 81] on div at bounding box center [373, 91] width 75 height 22
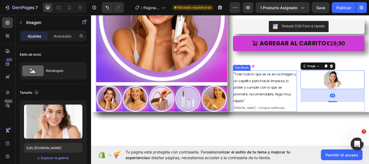
click at [257, 85] on span ""Trae todo lo que se ve en la imagen y un cepillito para hacer limpieza, lo pro…" at bounding box center [293, 100] width 73 height 37
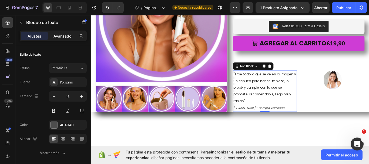
click at [63, 37] on font "Avanzado" at bounding box center [63, 36] width 18 height 5
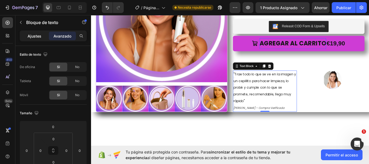
click at [32, 34] on font "Ajustes" at bounding box center [35, 36] width 14 height 5
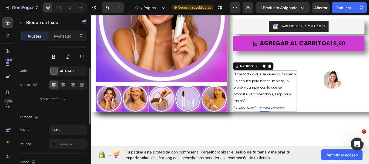
scroll to position [0, 0]
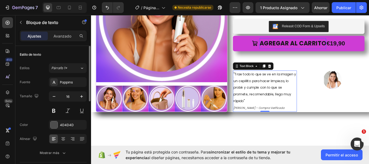
click at [280, 92] on span ""Trae todo lo que se ve en la imagen y un cepillito para hacer limpieza, lo pro…" at bounding box center [293, 100] width 73 height 37
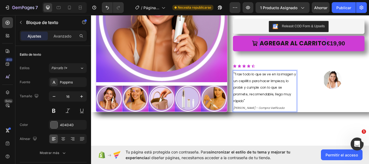
click at [266, 83] on span ""Trae todo lo que se ve en la imagen y un cepillito para hacer limpieza, lo pro…" at bounding box center [293, 100] width 73 height 37
click at [292, 96] on p ""Trae todo lo que se ve en la imagen y un cepillito para hacer limpieza, lo pro…" at bounding box center [294, 100] width 74 height 39
click at [322, 116] on p ""Trae todo lo que se ve en la imagen y un cepillito para hacer limpieza, lo pro…" at bounding box center [294, 100] width 74 height 39
click at [282, 82] on span ""Trae todo lo que se ve en la imagen y un cepillito para hacer limpieza, lo pro…" at bounding box center [293, 100] width 73 height 37
click at [362, 87] on img at bounding box center [373, 91] width 22 height 22
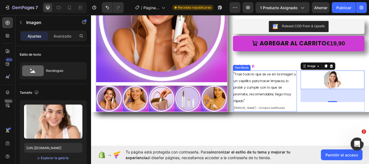
click at [266, 85] on span ""Trae todo lo que se ve en la imagen y un cepillito para hacer limpieza, lo pro…" at bounding box center [293, 100] width 73 height 37
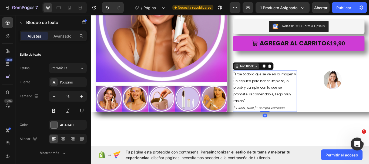
click at [270, 76] on div "Text Block" at bounding box center [272, 74] width 18 height 5
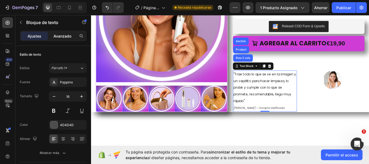
click at [64, 35] on font "Avanzado" at bounding box center [63, 36] width 18 height 5
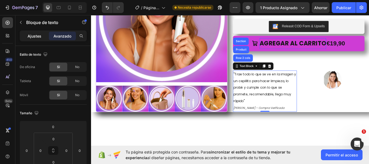
click at [36, 34] on font "Ajustes" at bounding box center [35, 36] width 14 height 5
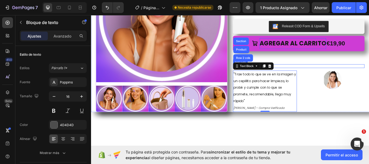
click at [332, 74] on div "Icon Icon Icon Icon Icon" at bounding box center [334, 75] width 154 height 4
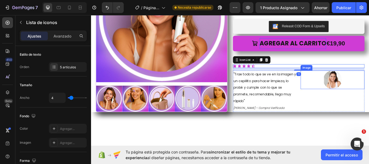
click at [336, 99] on div at bounding box center [373, 91] width 75 height 22
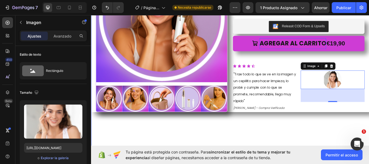
click at [255, 153] on div "Product Images Icon Icon Icon Icon Icon Icon List 4.6/5 364 Reseñas Text Block …" at bounding box center [253, 63] width 325 height 270
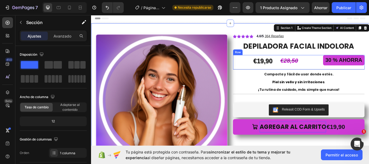
click at [350, 68] on div "€28,50 Compare Price Compare Price" at bounding box center [333, 70] width 48 height 17
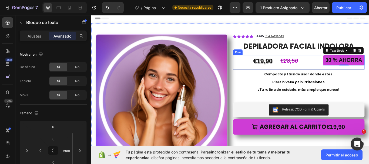
click at [341, 70] on div "€28,50 Compare Price Compare Price" at bounding box center [333, 70] width 48 height 17
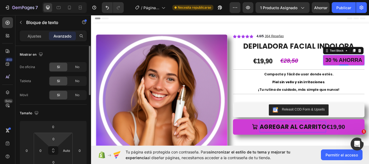
scroll to position [27, 0]
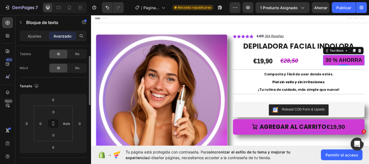
click at [34, 123] on div "0 0 0 Auto" at bounding box center [53, 124] width 39 height 36
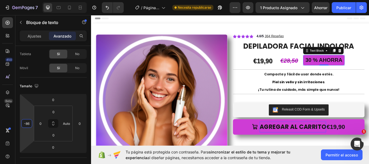
type input "-88"
drag, startPoint x: 33, startPoint y: 123, endPoint x: 27, endPoint y: 135, distance: 13.4
click at [27, 0] on html "7 Version history / Página del producto - [DATE] 12:00:49 Necesita republicarse…" at bounding box center [184, 0] width 369 height 0
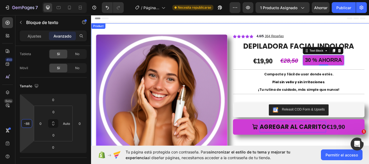
click at [369, 35] on div "Product Images Icon Icon Icon Icon Icon Icon List 4.6/5 364 Reseñas Text Block …" at bounding box center [253, 125] width 325 height 201
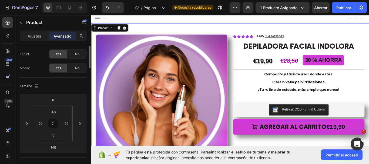
scroll to position [0, 0]
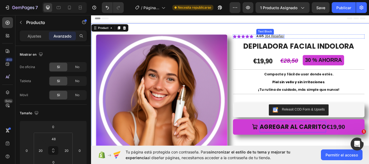
click at [296, 40] on u "364 Reseñas" at bounding box center [305, 40] width 22 height 4
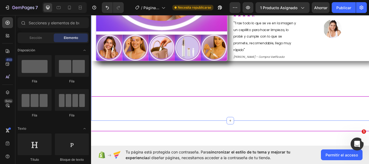
scroll to position [189, 0]
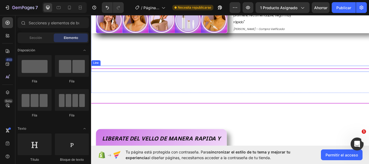
click at [252, 75] on div "Title Line" at bounding box center [253, 77] width 325 height 7
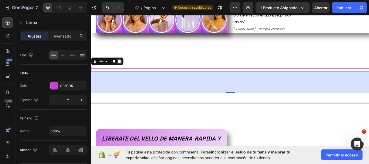
click at [124, 70] on icon at bounding box center [125, 69] width 4 height 4
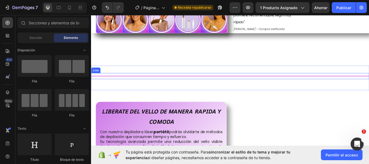
click at [249, 86] on div at bounding box center [253, 86] width 325 height 1
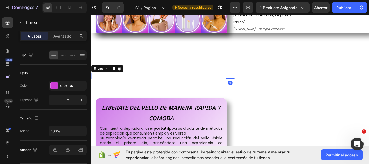
drag, startPoint x: 253, startPoint y: 93, endPoint x: 255, endPoint y: 76, distance: 17.1
click at [255, 76] on div "Title Line 0 Section 2" at bounding box center [253, 86] width 325 height 24
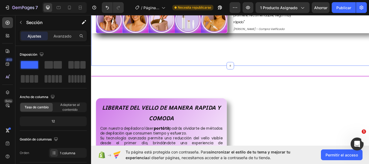
click at [369, 31] on div "Image" at bounding box center [373, 12] width 75 height 48
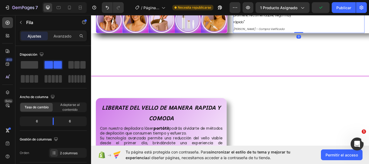
drag, startPoint x: 332, startPoint y: 36, endPoint x: 333, endPoint y: 28, distance: 8.0
click at [333, 28] on div ""Trae todo lo que se ve en la imagen y un cepillito para hacer limpieza, lo pro…" at bounding box center [334, 12] width 154 height 48
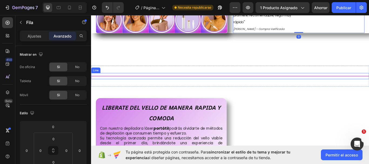
click at [243, 83] on div "Title Line" at bounding box center [253, 86] width 325 height 7
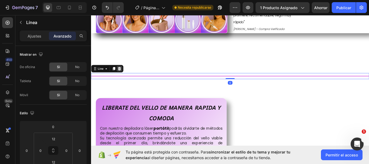
click at [126, 78] on div at bounding box center [124, 78] width 6 height 6
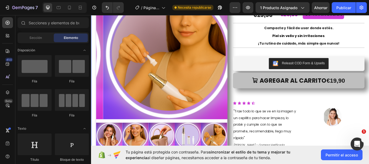
scroll to position [81, 0]
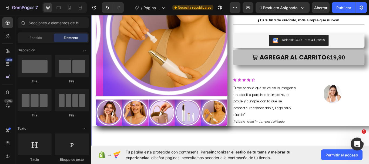
click at [310, 154] on div "Product Images Icon Icon Icon Icon Icon Icon List 4.6/5 364 Reseñas Text Block …" at bounding box center [253, 63] width 325 height 239
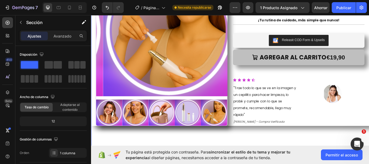
scroll to position [108, 0]
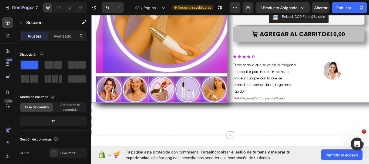
click at [251, 117] on div "Product Images Icon Icon Icon Icon Icon Icon List 4.6/5 364 Reseñas Text Block …" at bounding box center [253, 17] width 325 height 201
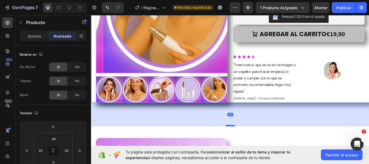
drag, startPoint x: 253, startPoint y: 155, endPoint x: 250, endPoint y: 144, distance: 10.8
click at [250, 144] on div at bounding box center [253, 145] width 11 height 2
type input "102"
click at [325, 115] on p "[PERSON_NAME] - Compra Verificada" at bounding box center [294, 113] width 74 height 8
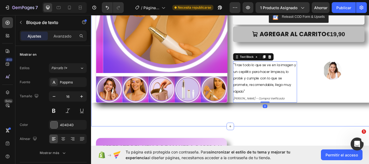
click at [253, 120] on div "Product Images Icon Icon Icon Icon Icon Icon List 4.6/5 364 Reseñas Text Block …" at bounding box center [253, 31] width 325 height 229
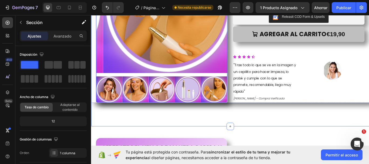
click at [95, 114] on div "Product Images Icon Icon Icon Icon Icon Icon List 4.6/5 364 Reseñas Text Block …" at bounding box center [253, 17] width 325 height 201
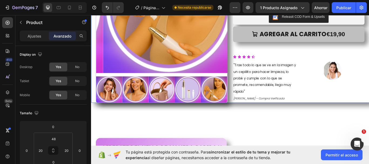
click at [95, 114] on div "Product Images Icon Icon Icon Icon Icon Icon List 4.6/5 364 Reseñas Text Block …" at bounding box center [253, 17] width 325 height 201
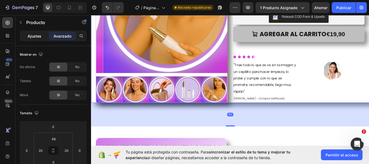
click at [34, 36] on font "Ajustes" at bounding box center [35, 36] width 14 height 5
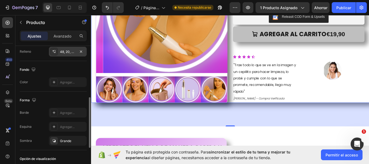
scroll to position [162, 0]
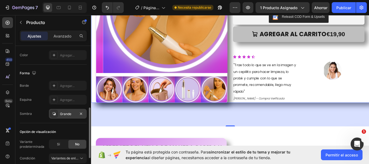
click at [68, 115] on font "Grande" at bounding box center [65, 114] width 11 height 4
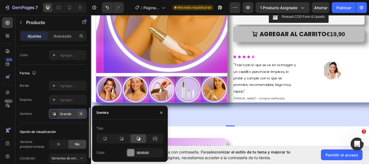
click at [81, 113] on icon "button" at bounding box center [81, 114] width 4 height 4
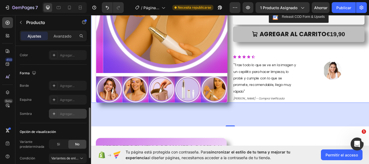
click at [126, 135] on div "102" at bounding box center [253, 132] width 325 height 28
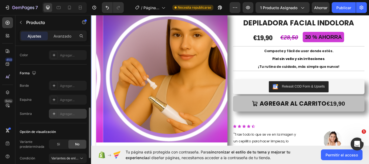
scroll to position [0, 0]
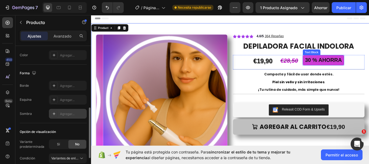
click at [365, 69] on p "30 % AHORRA" at bounding box center [362, 67] width 47 height 11
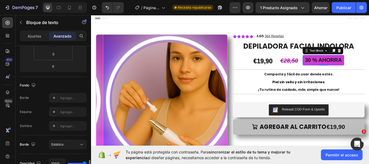
scroll to position [162, 0]
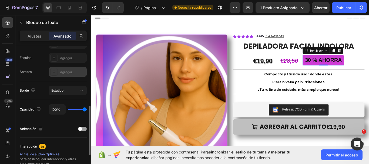
click at [68, 70] on font "Agregar..." at bounding box center [67, 72] width 15 height 4
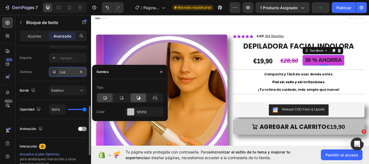
click at [135, 97] on div at bounding box center [139, 98] width 16 height 9
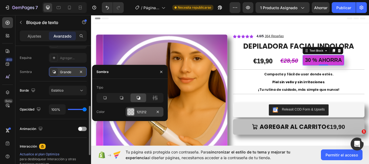
click at [131, 110] on div at bounding box center [130, 111] width 7 height 7
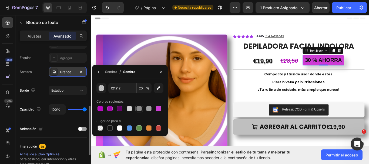
click at [140, 109] on div at bounding box center [139, 108] width 5 height 5
type input "8B8B8B"
type input "100"
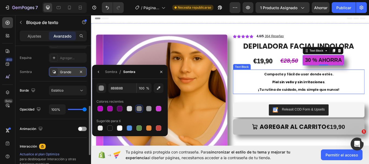
click at [260, 74] on div "Text Block" at bounding box center [267, 75] width 18 height 5
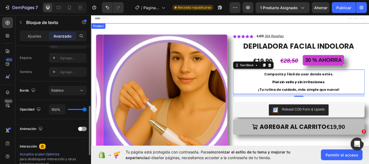
click at [369, 35] on div "Product Images Icon Icon Icon Icon Icon Icon List 4.6/5 364 Reseñas Text Block …" at bounding box center [253, 125] width 325 height 201
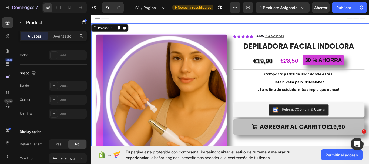
scroll to position [0, 0]
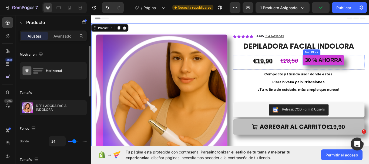
click at [369, 72] on p "30 % AHORRA" at bounding box center [362, 67] width 47 height 11
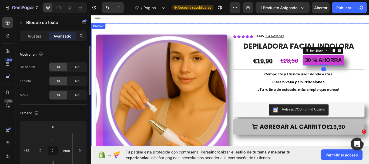
click at [369, 49] on div "Product Images Icon Icon Icon Icon Icon Icon List 4.6/5 364 Reseñas Text Block …" at bounding box center [253, 125] width 325 height 201
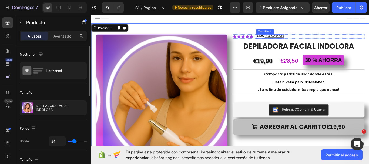
click at [308, 40] on u "364 Reseñas" at bounding box center [305, 40] width 22 height 4
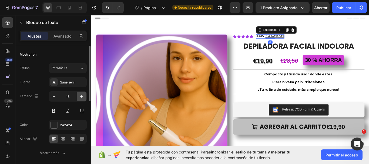
click at [82, 98] on icon "button" at bounding box center [81, 96] width 5 height 5
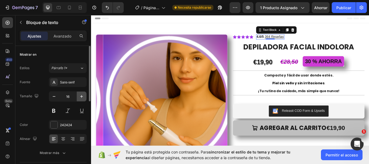
click at [82, 98] on icon "button" at bounding box center [81, 96] width 5 height 5
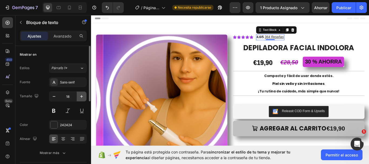
click at [82, 98] on icon "button" at bounding box center [81, 96] width 5 height 5
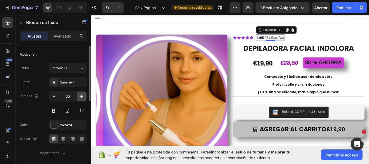
click at [82, 98] on icon "button" at bounding box center [81, 96] width 5 height 5
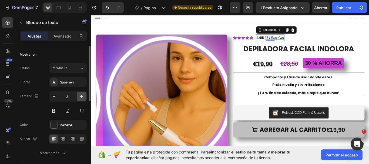
click at [82, 98] on icon "button" at bounding box center [81, 96] width 5 height 5
type input "22"
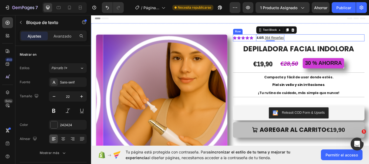
click at [322, 41] on div "Icon Icon Icon Icon Icon Icon List 4.6/5 364 Reseñas Text Block 0 Row" at bounding box center [334, 42] width 154 height 8
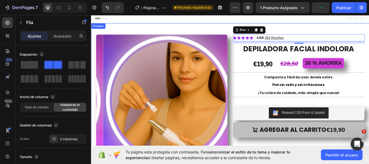
click at [369, 28] on div "Product Images Icon Icon Icon Icon Icon Icon List 4.6/5 364 Reseñas Text Block …" at bounding box center [253, 127] width 325 height 204
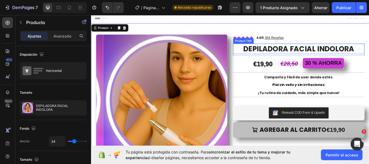
click at [329, 61] on h1 "DEPILADORA FACIAL INDOLORA" at bounding box center [334, 55] width 154 height 12
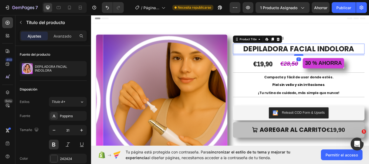
click at [331, 62] on div at bounding box center [333, 62] width 11 height 2
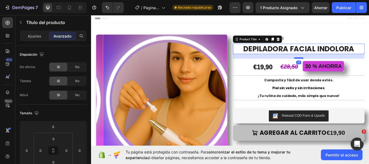
drag, startPoint x: 331, startPoint y: 62, endPoint x: 330, endPoint y: 65, distance: 2.9
click at [330, 65] on div at bounding box center [333, 66] width 11 height 2
type input "19"
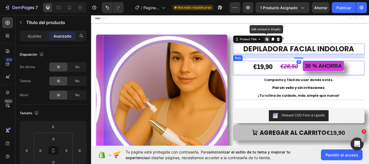
click at [323, 84] on div "€28,50 Compare Price Compare Price" at bounding box center [333, 77] width 48 height 17
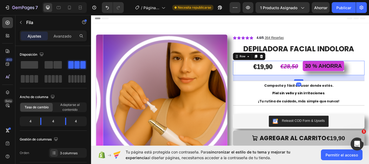
drag, startPoint x: 331, startPoint y: 85, endPoint x: 331, endPoint y: 91, distance: 6.5
click at [331, 91] on div at bounding box center [333, 91] width 11 height 2
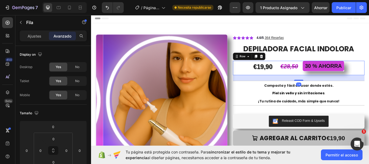
click at [369, 55] on div "Product Images Icon Icon Icon Icon Icon Icon List 4.6/5 364 Reseñas Text Block …" at bounding box center [253, 132] width 325 height 214
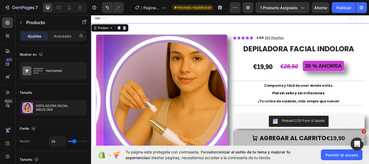
click at [325, 121] on div "Icon Icon Icon Icon Icon Icon List 4.6/5 364 Reseñas Text Block Row DEPILADORA …" at bounding box center [334, 138] width 154 height 201
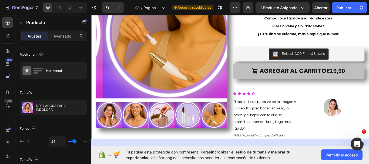
scroll to position [162, 0]
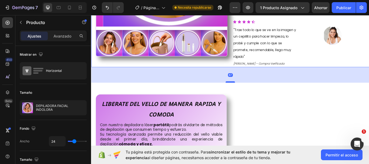
drag, startPoint x: 252, startPoint y: 103, endPoint x: 253, endPoint y: 93, distance: 9.5
click at [253, 93] on div at bounding box center [253, 94] width 11 height 2
click at [290, 82] on div "67" at bounding box center [253, 85] width 325 height 18
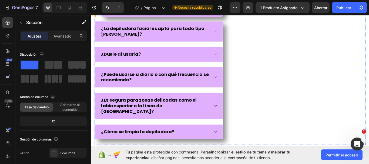
scroll to position [865, 0]
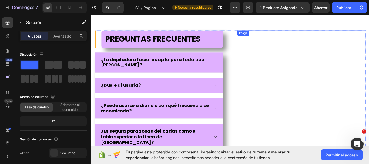
click at [334, 93] on img at bounding box center [337, 108] width 150 height 150
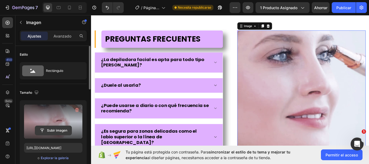
click at [54, 129] on input "file" at bounding box center [53, 130] width 37 height 9
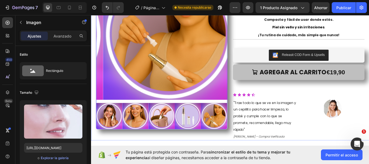
scroll to position [123, 0]
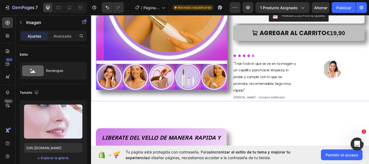
click at [111, 94] on img at bounding box center [112, 87] width 31 height 31
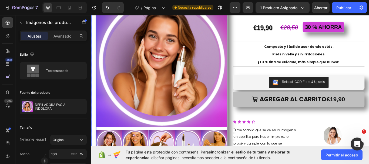
scroll to position [42, 0]
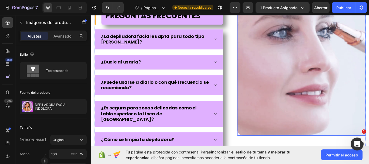
scroll to position [880, 0]
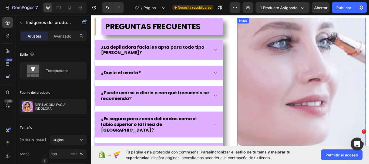
click at [303, 118] on img at bounding box center [337, 94] width 150 height 150
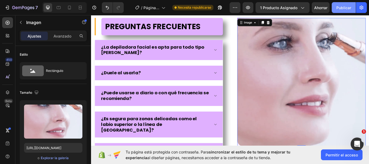
click at [343, 6] on font "Publicar" at bounding box center [344, 7] width 15 height 5
click at [68, 9] on icon at bounding box center [69, 8] width 3 height 4
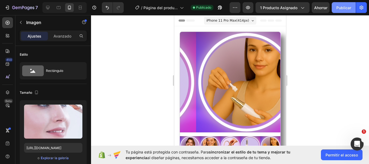
click at [344, 10] on font "Publicar" at bounding box center [344, 7] width 15 height 5
